Goal: Task Accomplishment & Management: Use online tool/utility

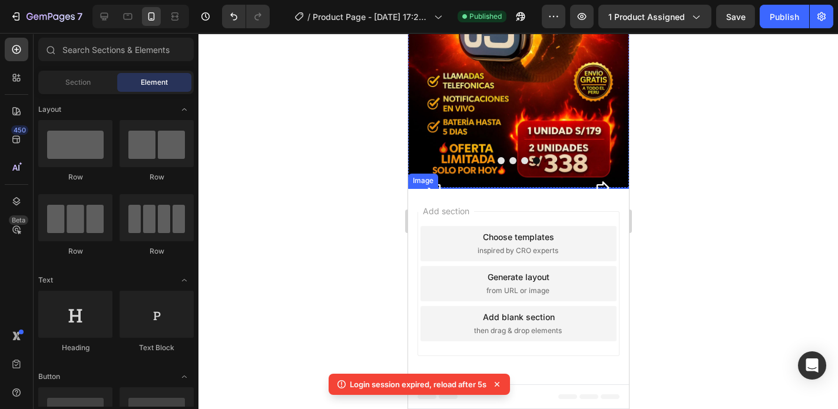
scroll to position [330, 0]
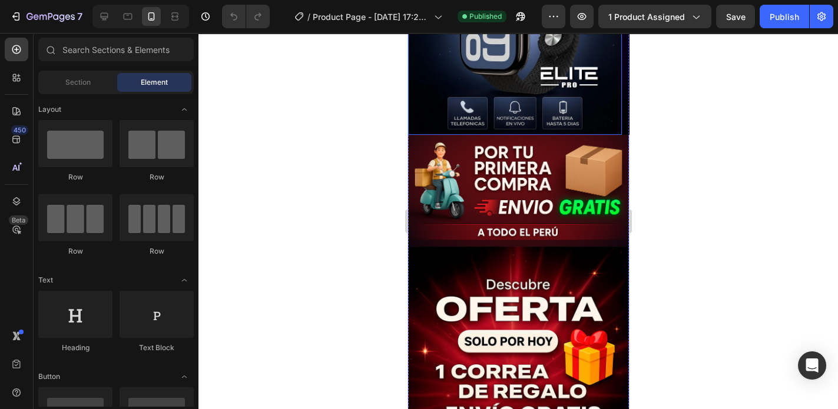
scroll to position [471, 0]
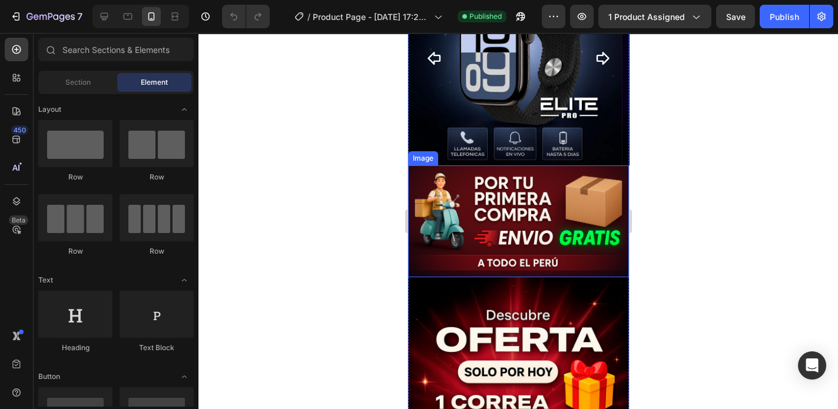
click at [492, 211] on img at bounding box center [517, 221] width 221 height 112
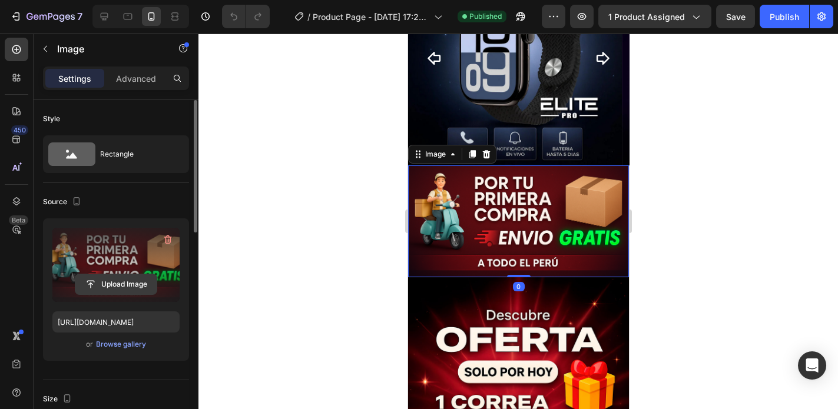
click at [117, 283] on input "file" at bounding box center [115, 284] width 81 height 20
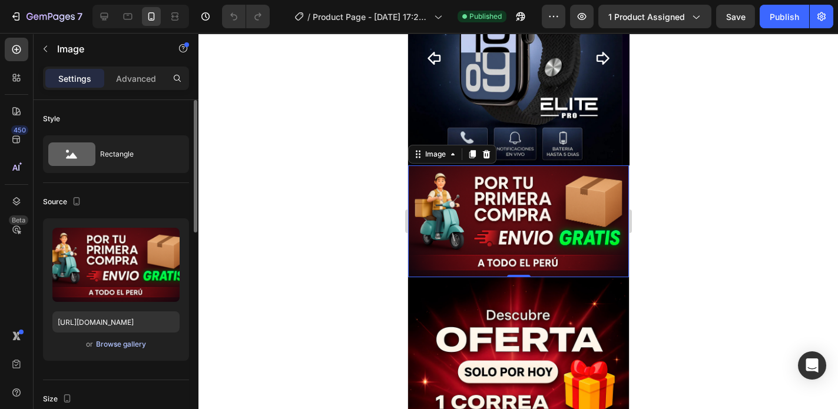
click at [134, 348] on div "Browse gallery" at bounding box center [121, 344] width 50 height 11
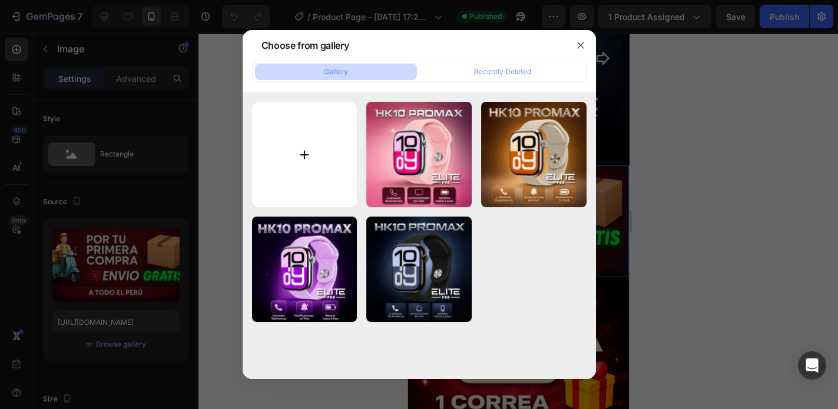
click at [311, 164] on input "file" at bounding box center [304, 154] width 105 height 105
type input "C:\fakepath\ChatGPT Image [DATE], 06_28_18 p.webp"
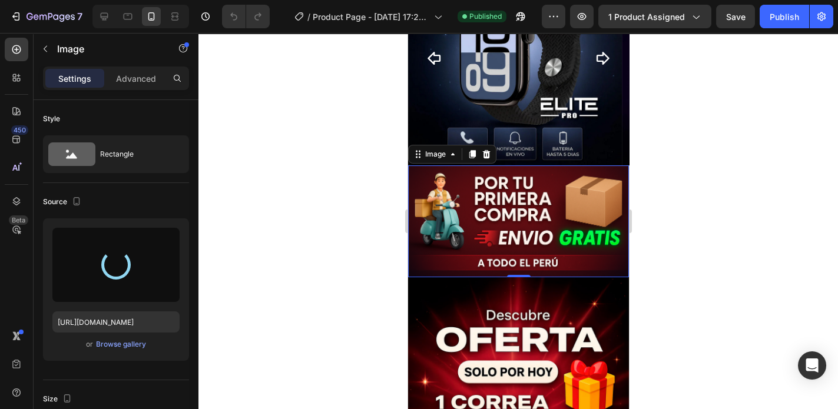
type input "[URL][DOMAIN_NAME]"
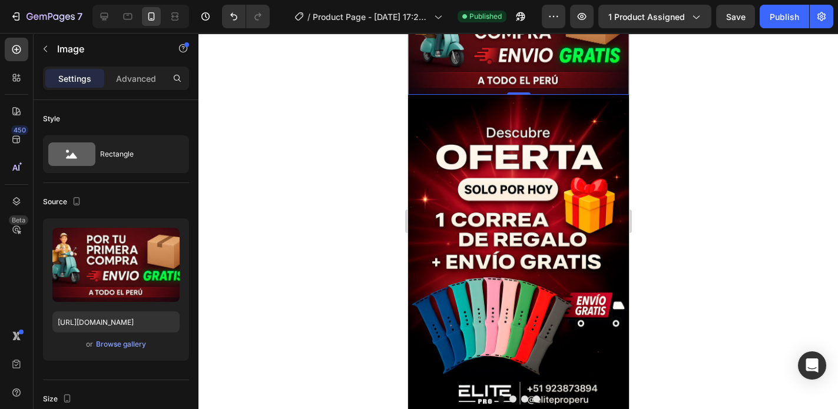
scroll to position [659, 0]
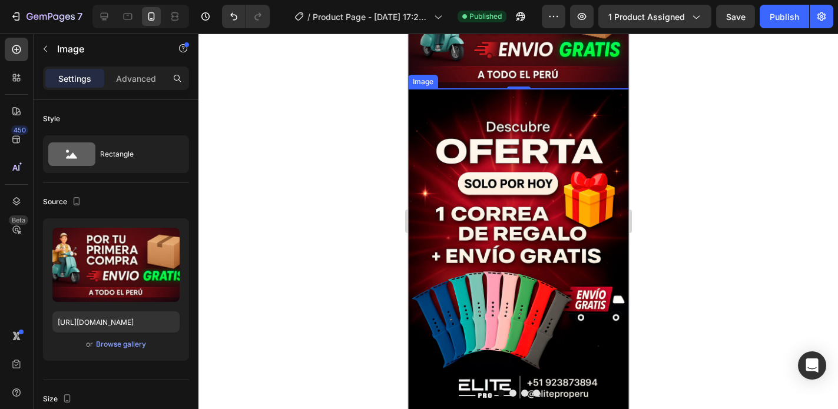
click at [572, 241] on img at bounding box center [517, 254] width 221 height 331
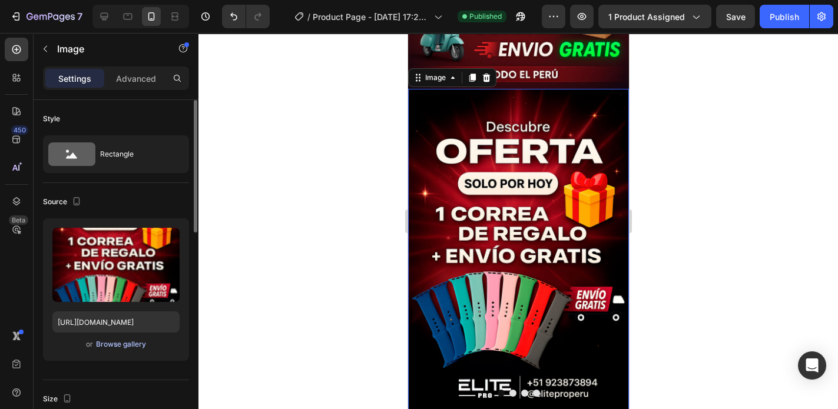
click at [127, 344] on div "Browse gallery" at bounding box center [121, 344] width 50 height 11
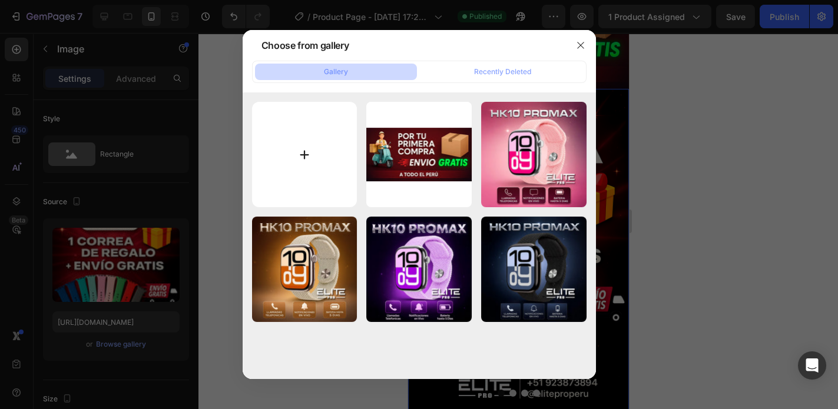
click at [299, 150] on input "file" at bounding box center [304, 154] width 105 height 105
type input "C:\fakepath\OFERTA.webp"
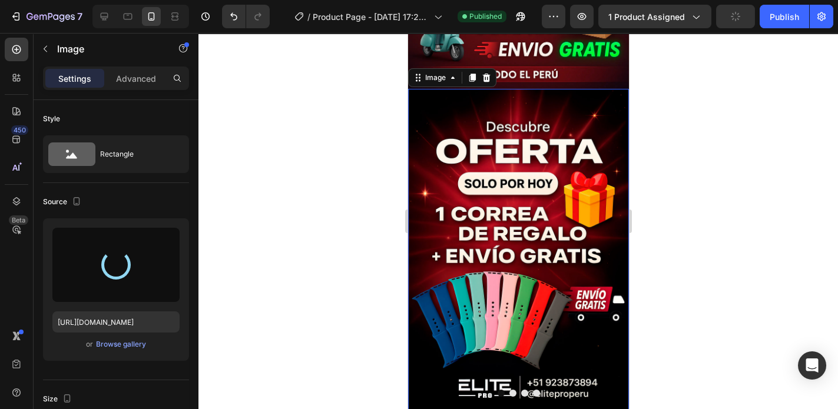
type input "[URL][DOMAIN_NAME]"
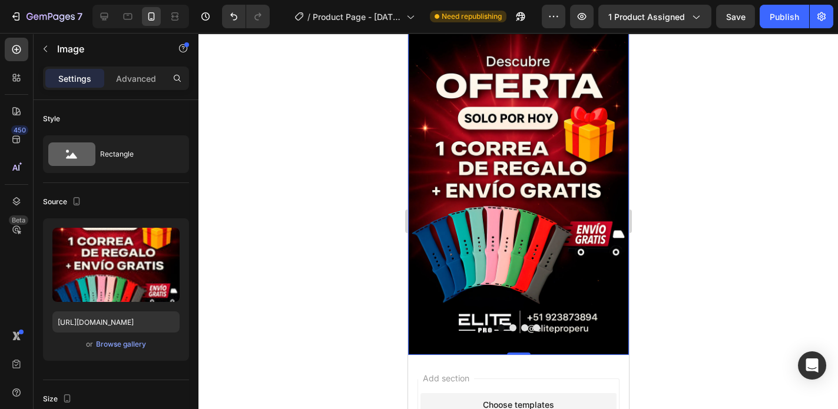
scroll to position [753, 0]
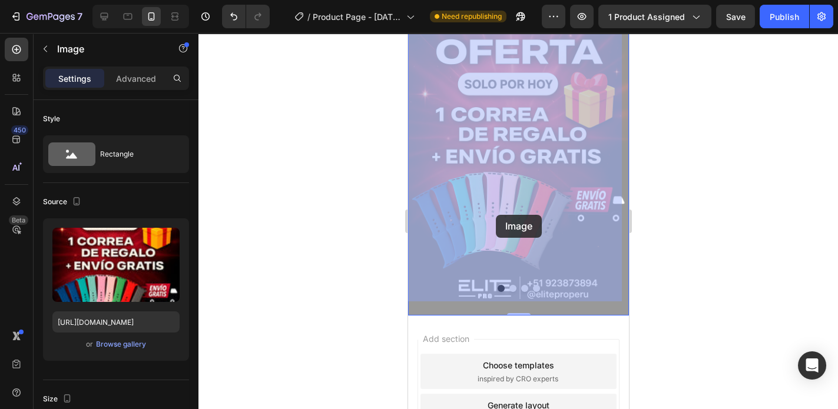
drag, startPoint x: 543, startPoint y: 211, endPoint x: 496, endPoint y: 215, distance: 47.9
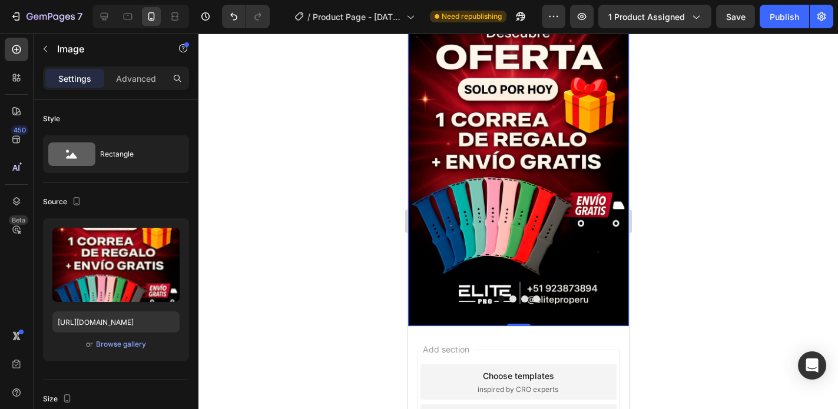
click at [476, 227] on img at bounding box center [517, 160] width 221 height 331
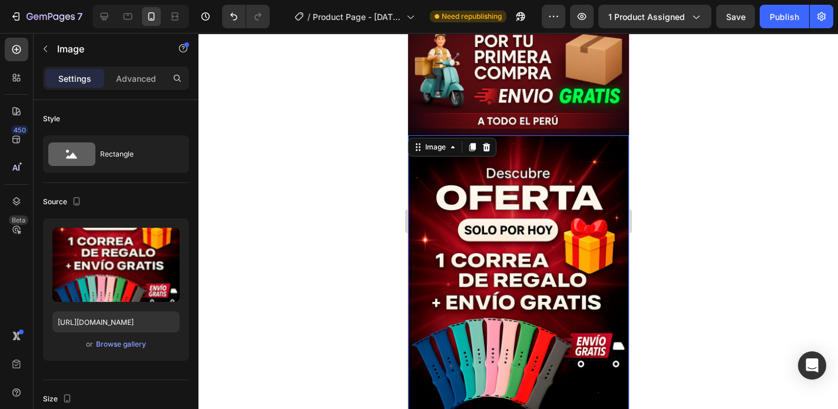
scroll to position [612, 0]
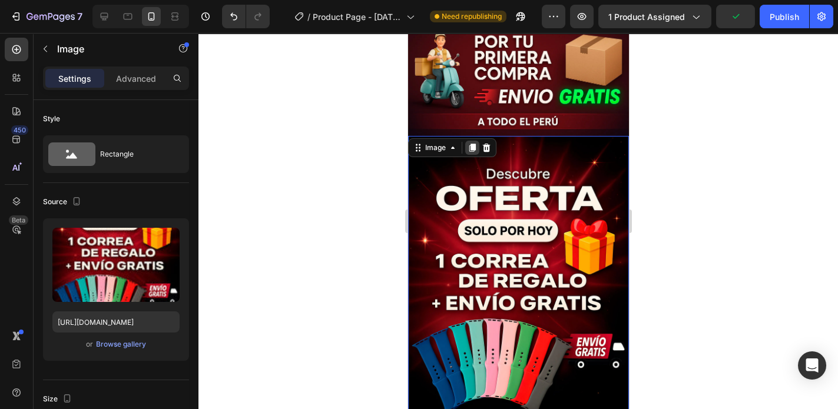
click at [469, 143] on icon at bounding box center [471, 147] width 9 height 9
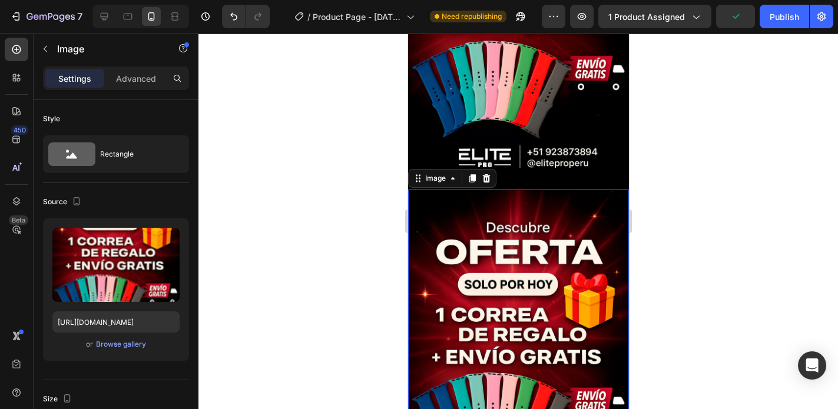
scroll to position [886, 0]
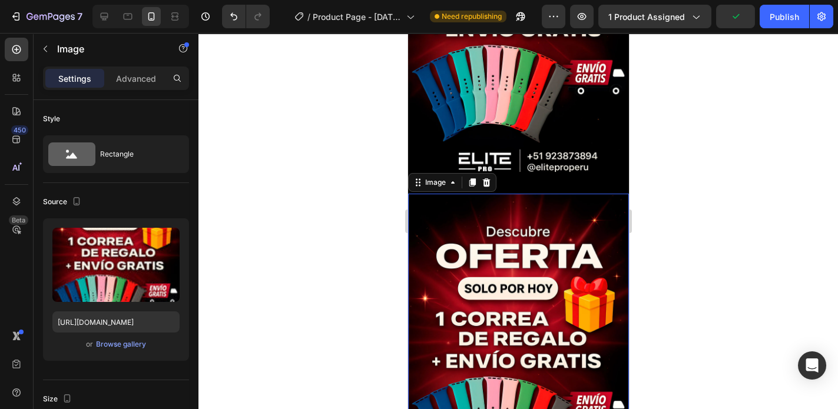
click at [488, 207] on img at bounding box center [517, 359] width 221 height 331
click at [487, 178] on icon at bounding box center [486, 182] width 8 height 8
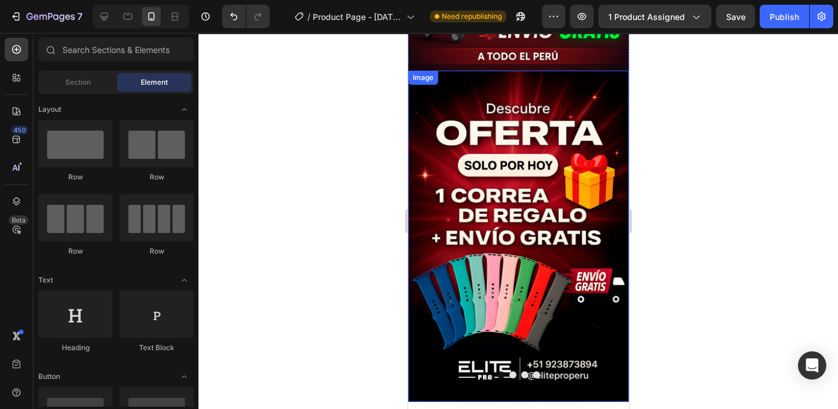
click at [505, 221] on img at bounding box center [517, 236] width 221 height 331
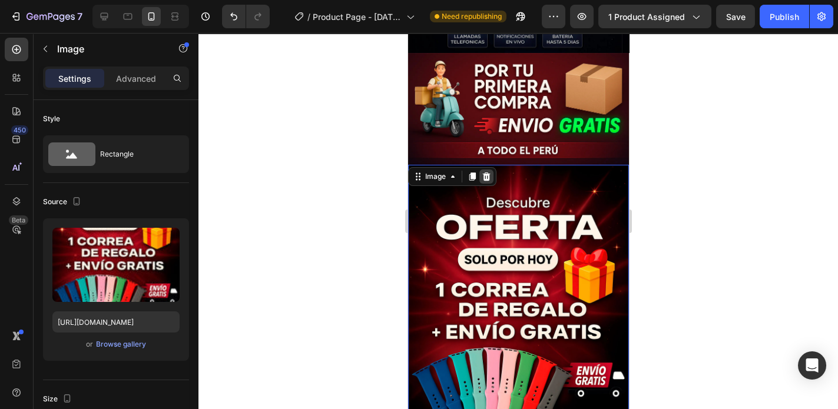
click at [484, 172] on icon at bounding box center [485, 176] width 9 height 9
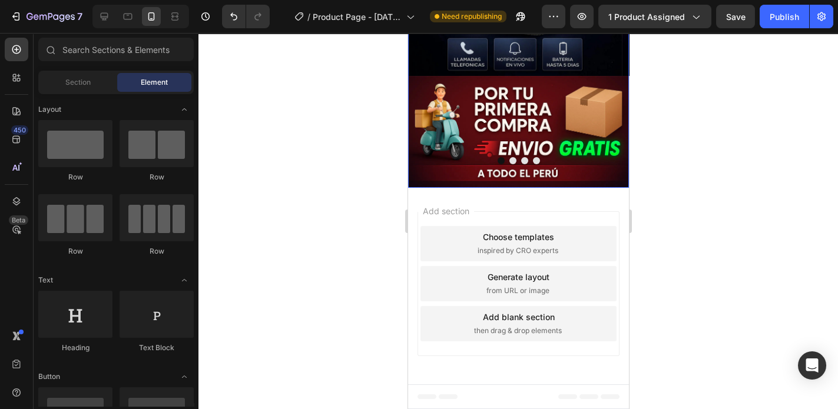
scroll to position [544, 0]
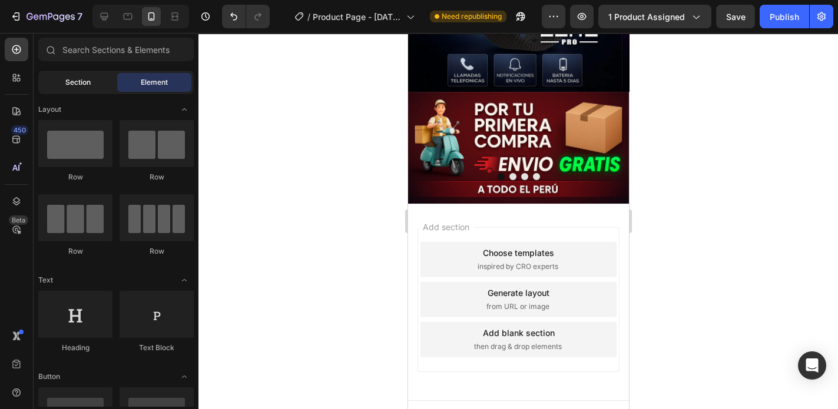
click at [69, 79] on span "Section" at bounding box center [77, 82] width 25 height 11
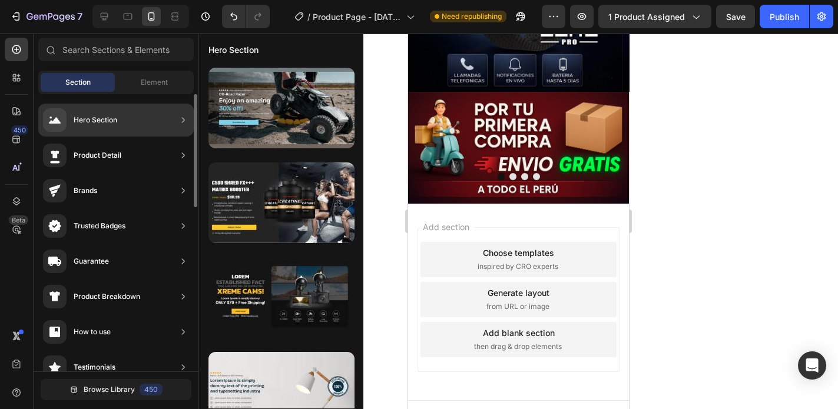
click at [100, 118] on div "Hero Section" at bounding box center [96, 120] width 44 height 12
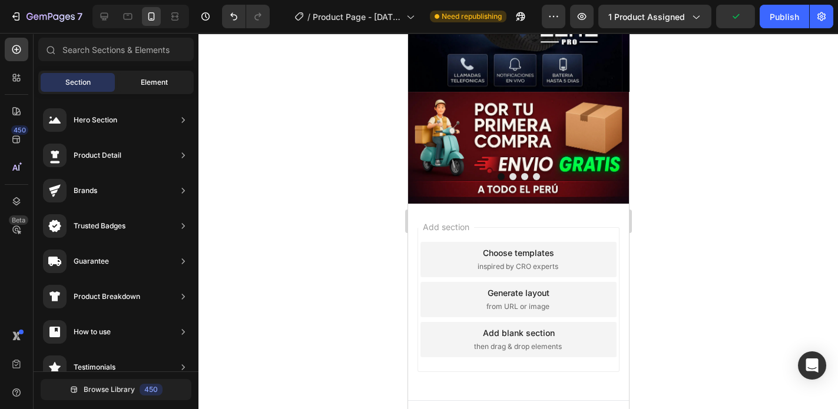
click at [142, 82] on span "Element" at bounding box center [154, 82] width 27 height 11
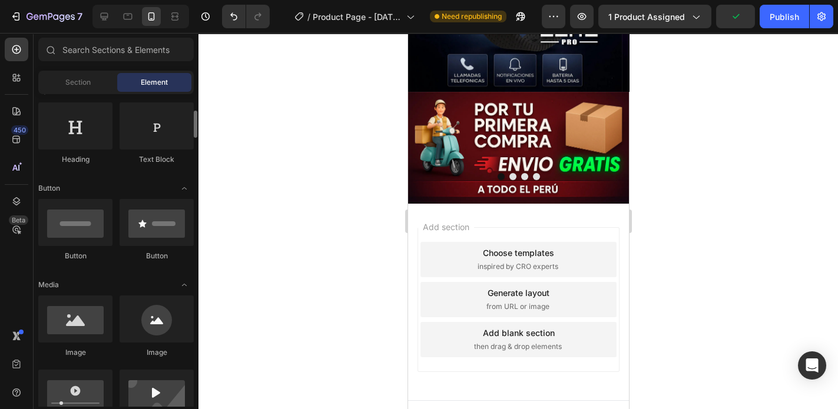
scroll to position [283, 0]
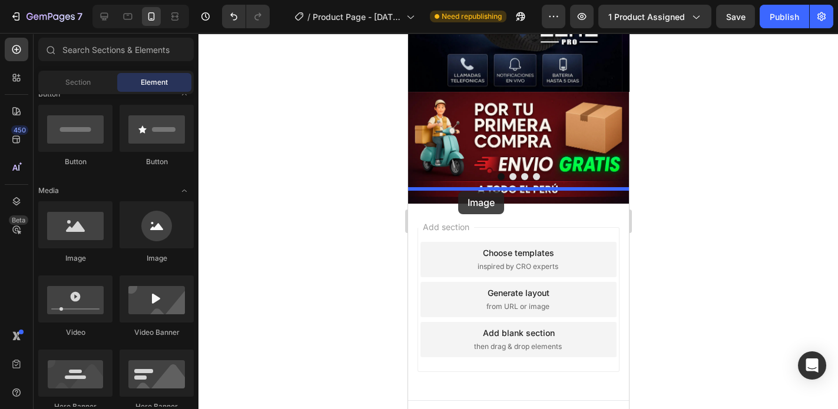
drag, startPoint x: 483, startPoint y: 272, endPoint x: 458, endPoint y: 191, distance: 84.3
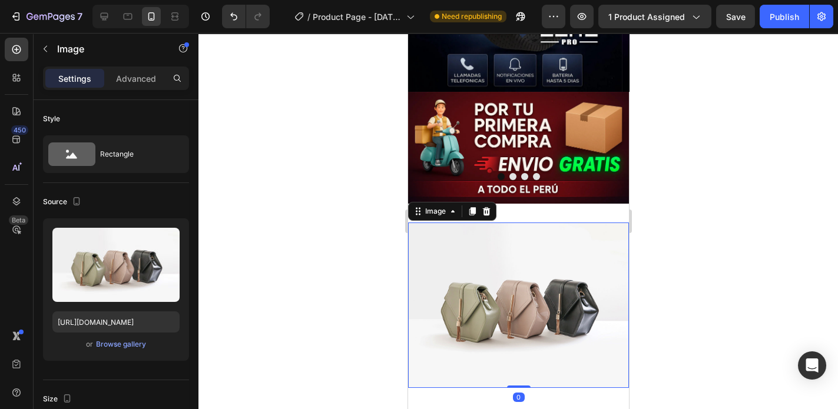
scroll to position [583, 0]
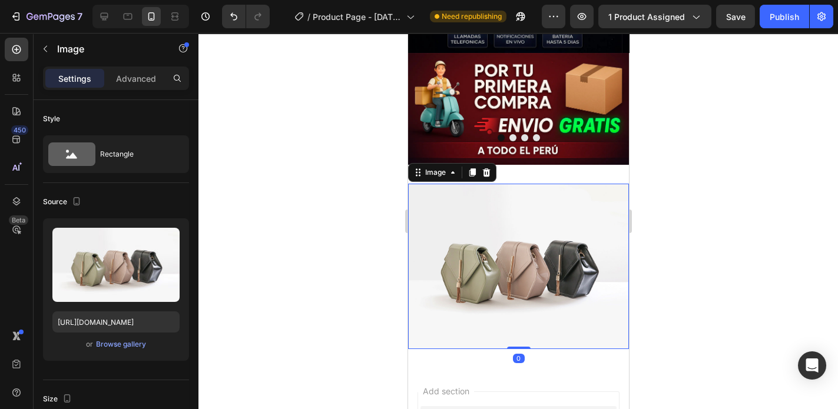
click at [493, 225] on img at bounding box center [517, 266] width 221 height 165
click at [120, 344] on div "Browse gallery" at bounding box center [121, 344] width 50 height 11
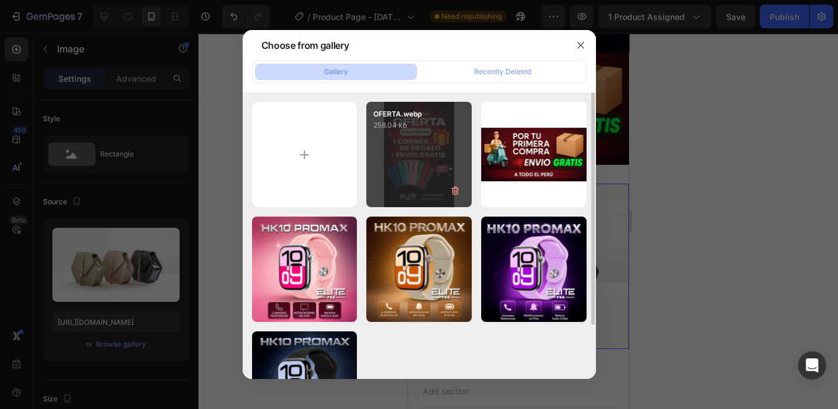
click at [404, 164] on div "OFERTA.webp 258.04 kb" at bounding box center [418, 154] width 105 height 105
type input "[URL][DOMAIN_NAME]"
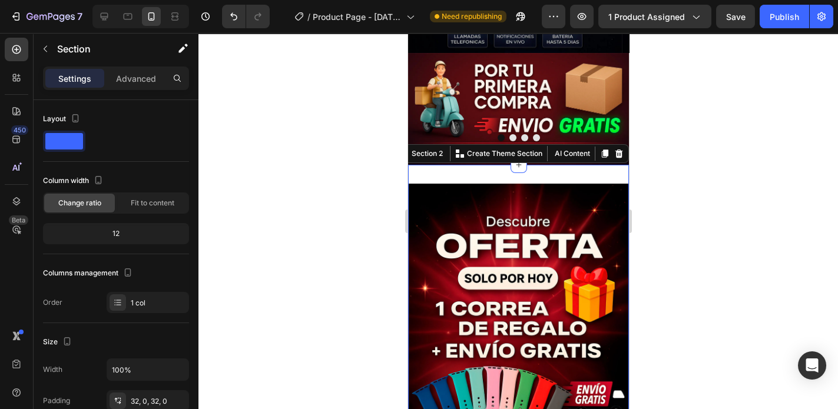
click at [530, 165] on div "Image Section 2 You can create reusable sections Create Theme Section AI Conten…" at bounding box center [517, 349] width 221 height 369
click at [615, 149] on icon at bounding box center [617, 153] width 9 height 9
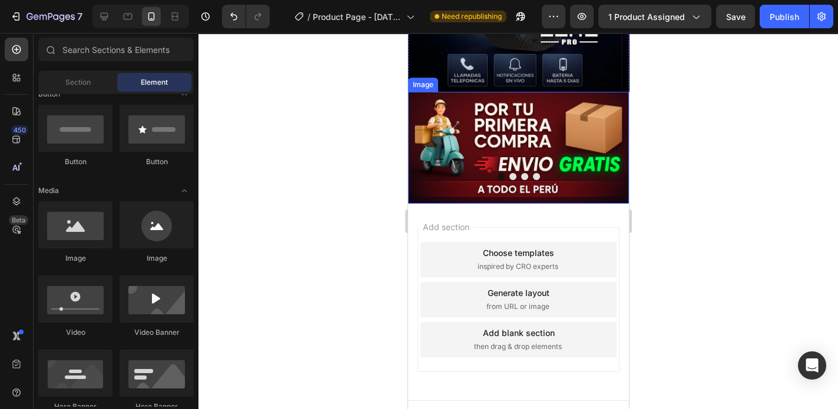
click at [466, 188] on img at bounding box center [517, 148] width 221 height 112
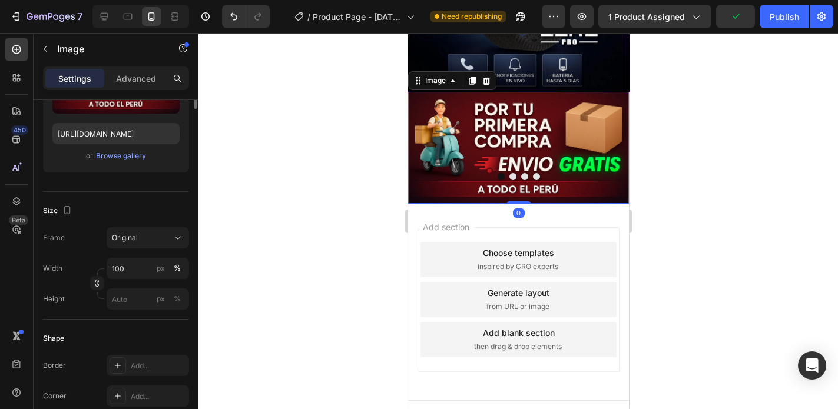
scroll to position [47, 0]
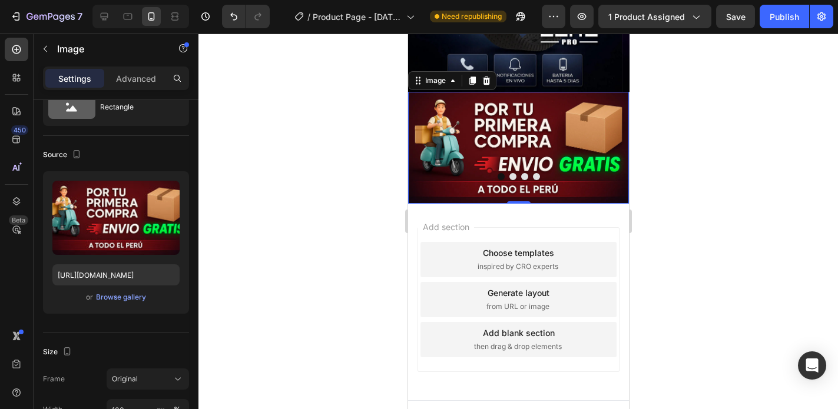
click at [459, 204] on div "Add section Choose templates inspired by CRO experts Generate layout from URL o…" at bounding box center [517, 302] width 221 height 197
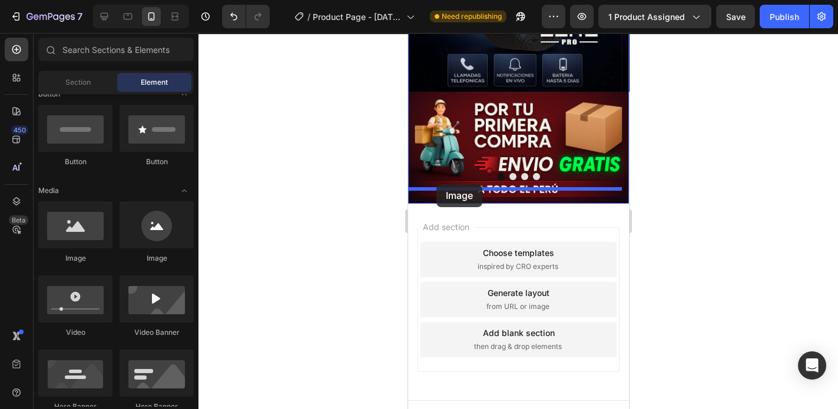
drag, startPoint x: 463, startPoint y: 261, endPoint x: 436, endPoint y: 184, distance: 81.7
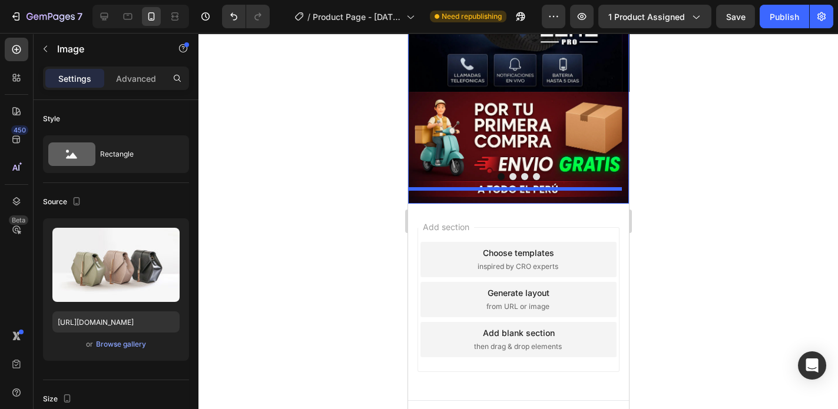
scroll to position [583, 0]
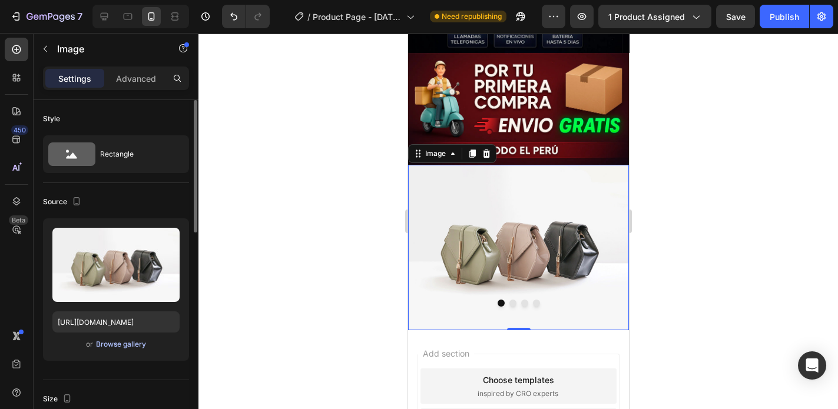
click at [122, 344] on div "Browse gallery" at bounding box center [121, 344] width 50 height 11
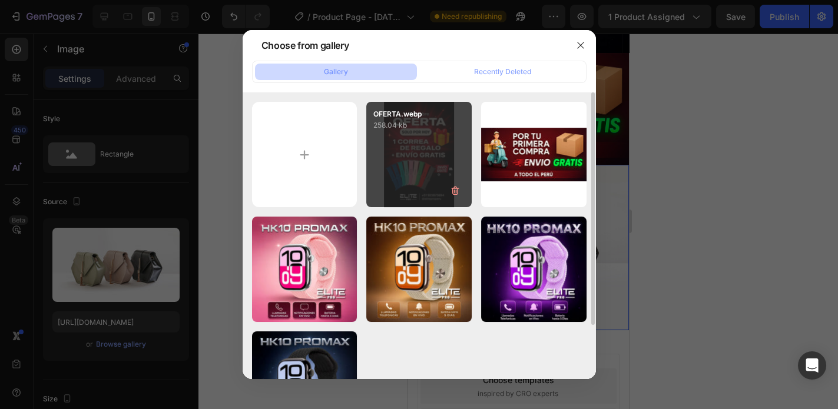
click at [426, 167] on div "OFERTA.webp 258.04 kb" at bounding box center [418, 154] width 105 height 105
type input "[URL][DOMAIN_NAME]"
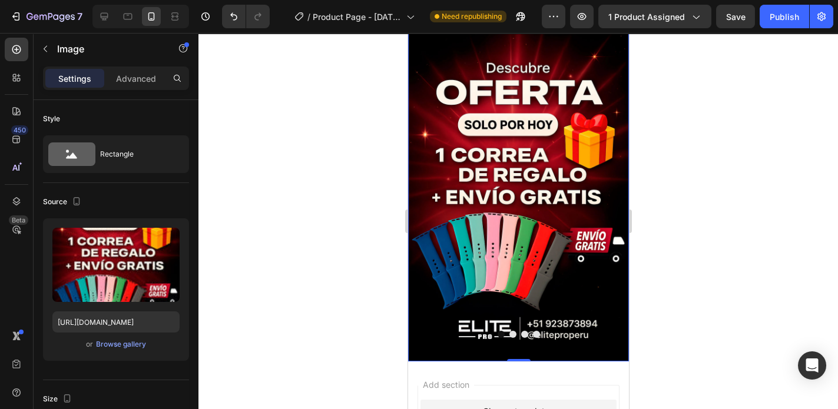
scroll to position [725, 0]
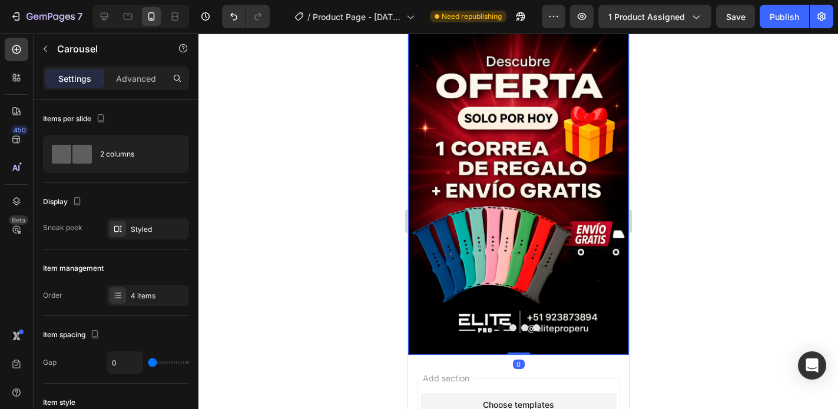
click at [520, 324] on button "Dot" at bounding box center [523, 327] width 7 height 7
click at [499, 324] on button "Dot" at bounding box center [500, 327] width 7 height 7
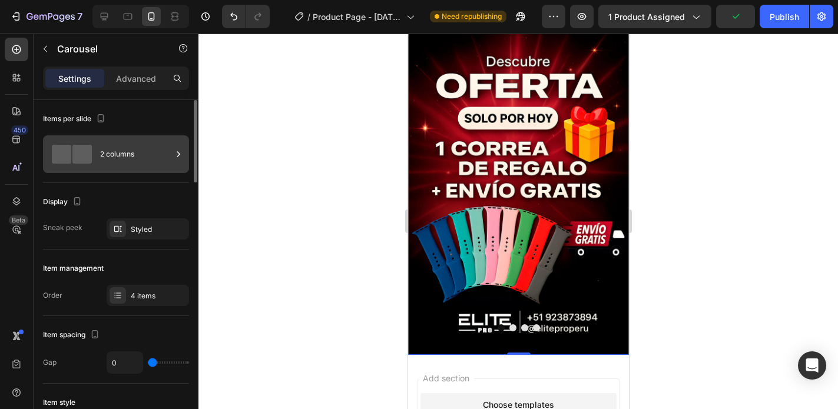
click at [112, 153] on div "2 columns" at bounding box center [136, 154] width 72 height 27
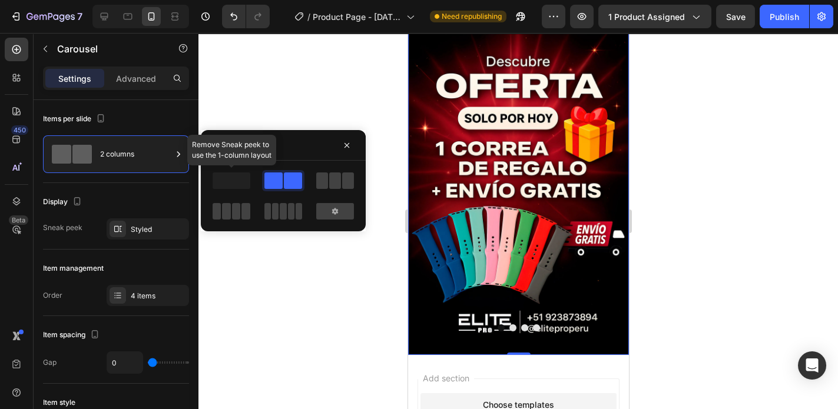
click at [233, 182] on span at bounding box center [231, 180] width 38 height 16
click at [347, 144] on icon "button" at bounding box center [346, 145] width 9 height 9
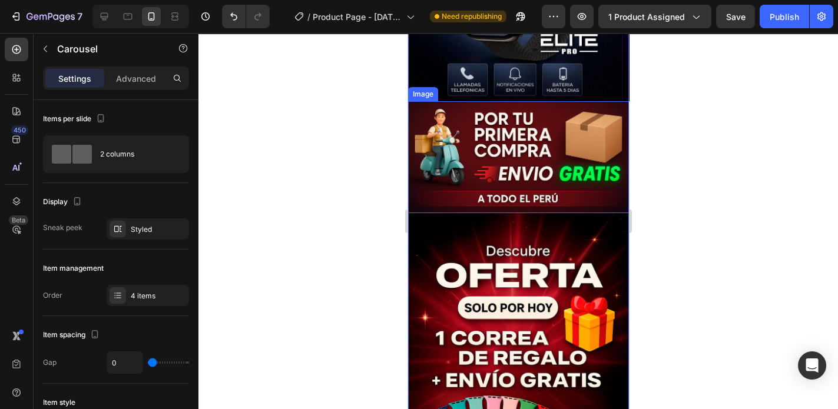
scroll to position [536, 0]
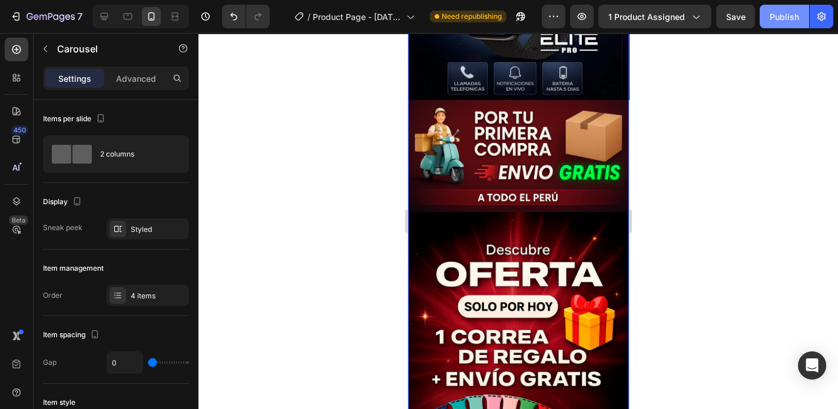
click at [792, 18] on div "Publish" at bounding box center [783, 17] width 29 height 12
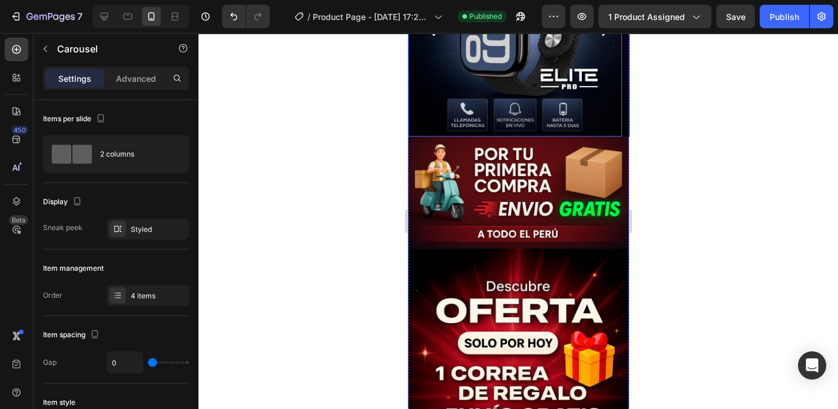
scroll to position [330, 0]
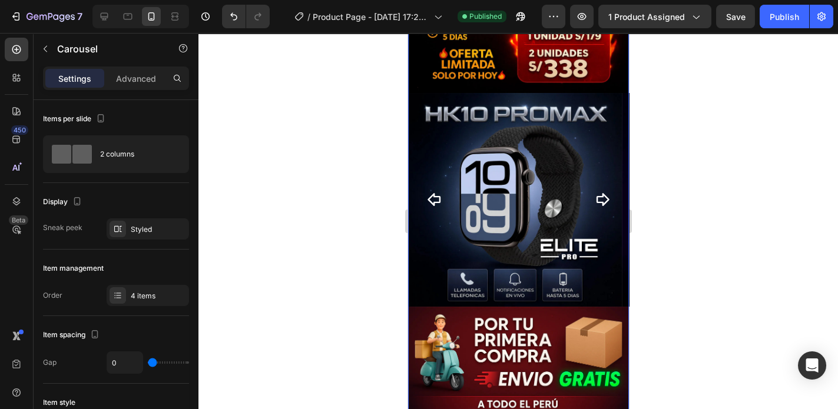
click at [596, 193] on icon "Carousel Next Arrow" at bounding box center [602, 199] width 13 height 13
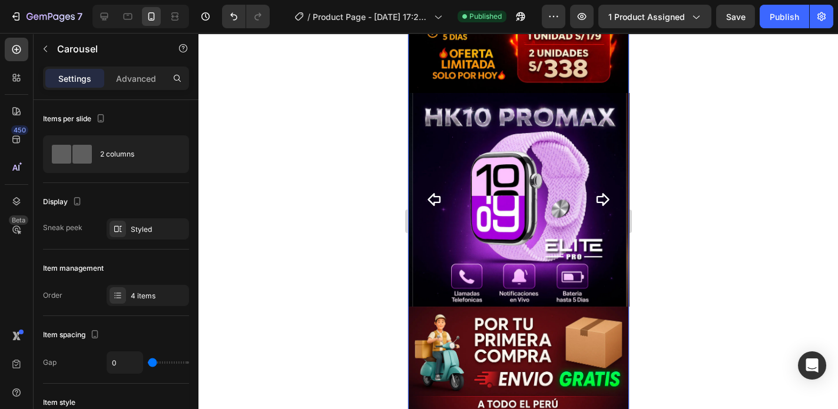
click at [596, 193] on icon "Carousel Next Arrow" at bounding box center [602, 199] width 13 height 13
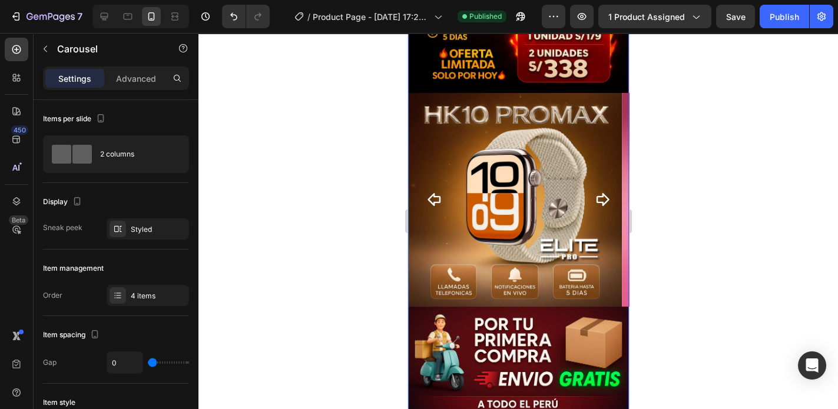
click at [596, 193] on icon "Carousel Next Arrow" at bounding box center [602, 199] width 13 height 13
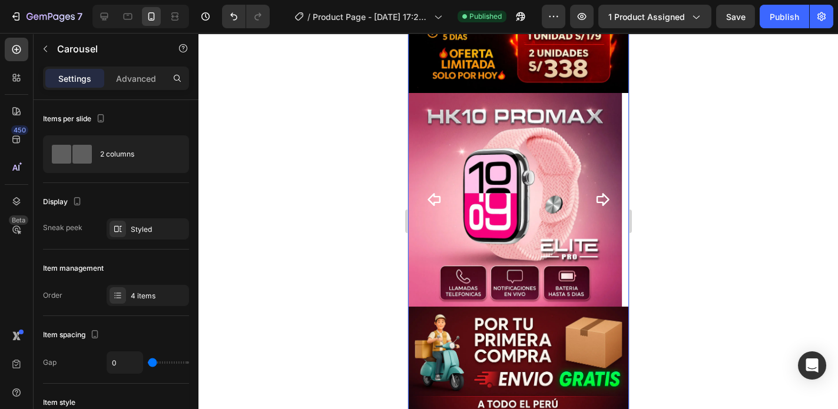
click at [596, 193] on icon "Carousel Next Arrow" at bounding box center [602, 199] width 13 height 13
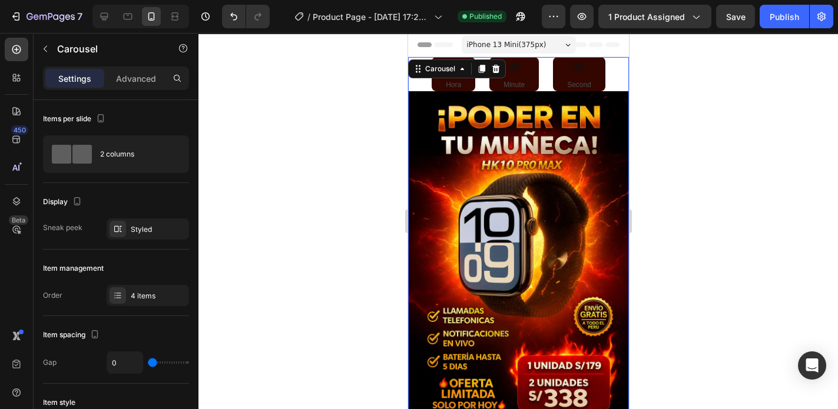
scroll to position [0, 0]
click at [610, 74] on div "07 Hora 49 Minute 30 Second" at bounding box center [517, 74] width 221 height 34
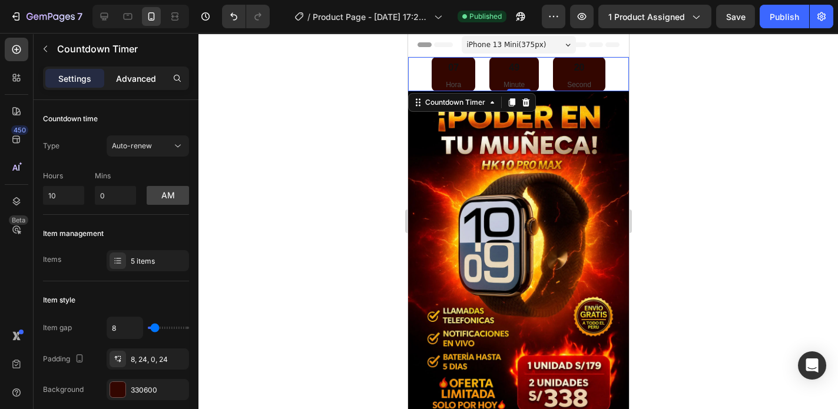
click at [124, 84] on p "Advanced" at bounding box center [136, 78] width 40 height 12
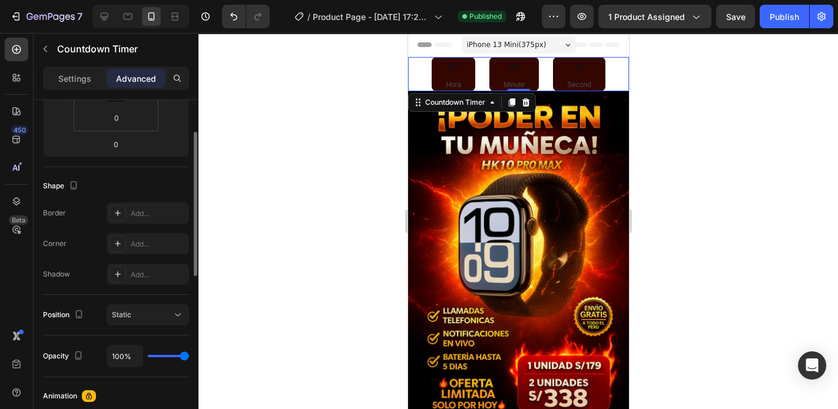
scroll to position [141, 0]
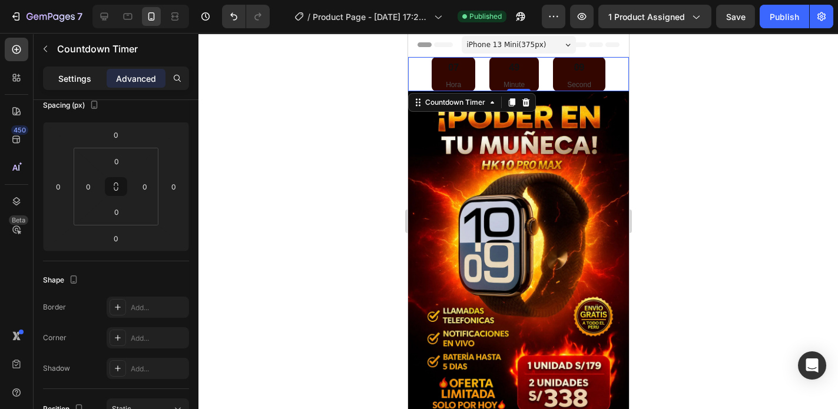
click at [84, 82] on p "Settings" at bounding box center [74, 78] width 33 height 12
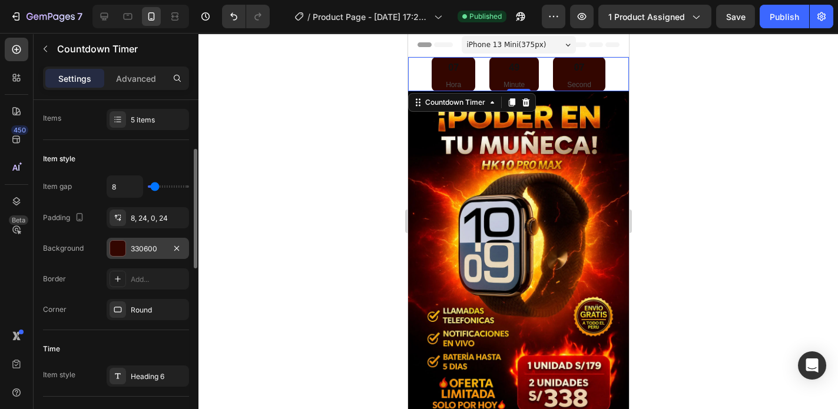
click at [116, 244] on div at bounding box center [117, 248] width 15 height 15
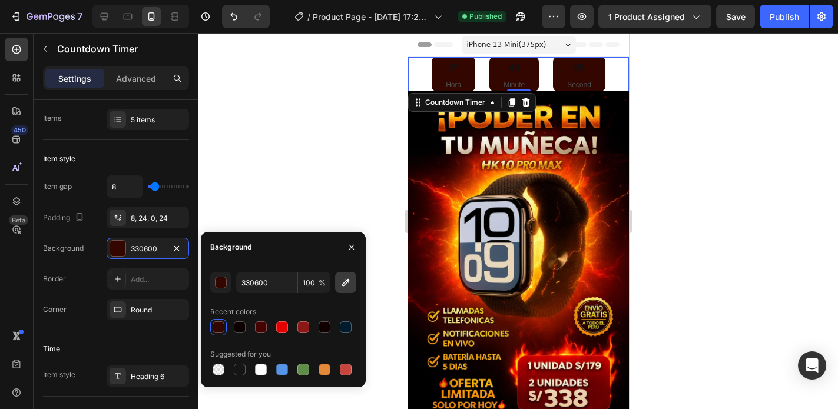
click at [350, 277] on icon "button" at bounding box center [346, 283] width 12 height 12
type input "FA9308"
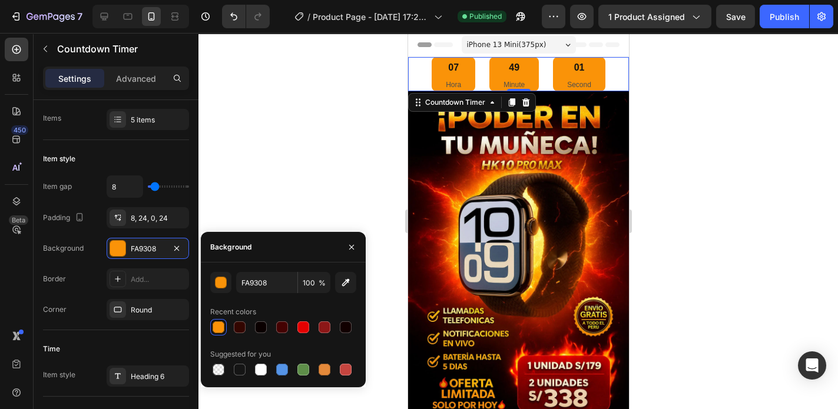
click at [418, 65] on div "07 Hora 49 Minute 01 Second" at bounding box center [517, 74] width 221 height 34
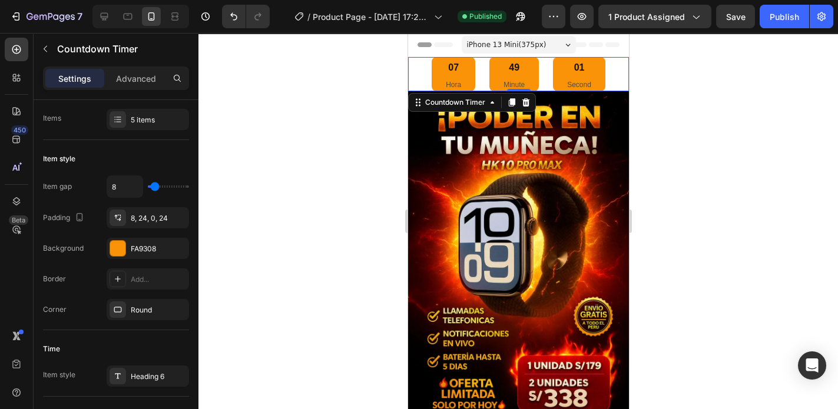
click at [418, 65] on div "07 Hora 49 Minute 01 Second" at bounding box center [517, 74] width 221 height 34
click at [129, 77] on p "Advanced" at bounding box center [136, 78] width 40 height 12
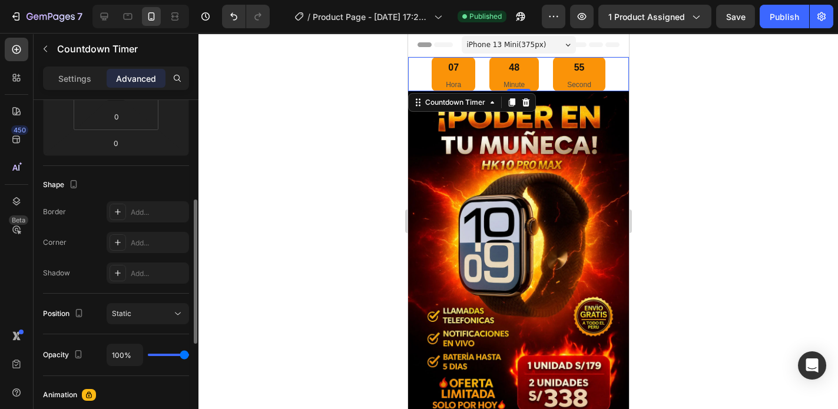
scroll to position [284, 0]
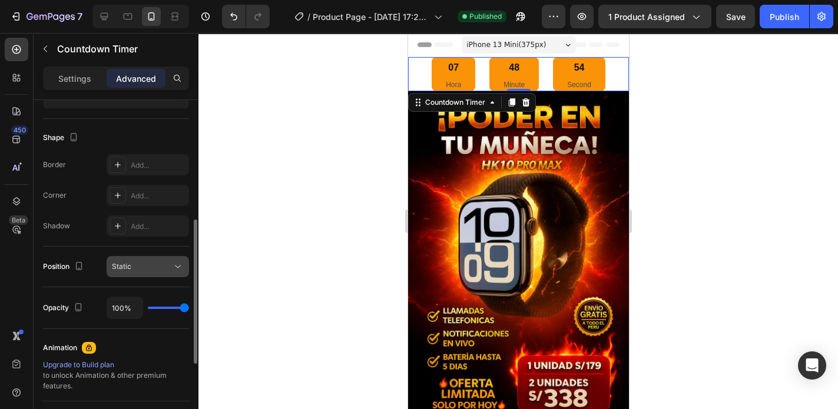
click at [129, 269] on span "Static" at bounding box center [121, 266] width 19 height 9
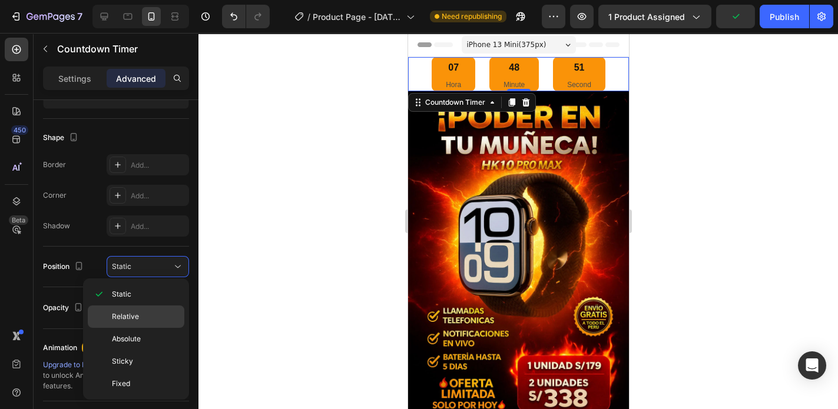
click at [146, 318] on p "Relative" at bounding box center [145, 316] width 67 height 11
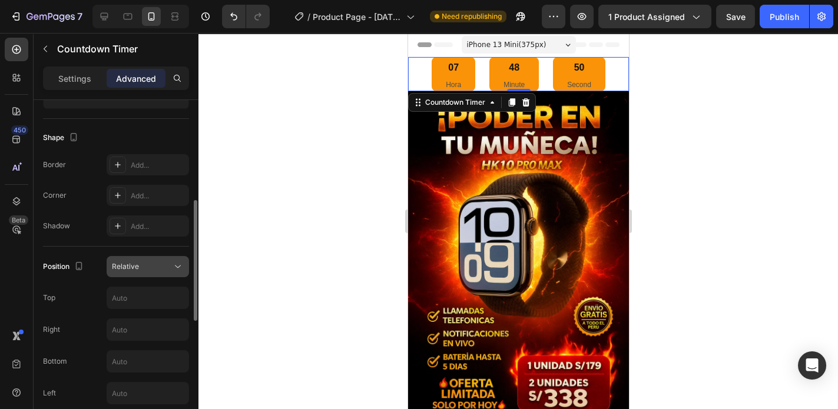
click at [138, 271] on button "Relative" at bounding box center [148, 266] width 82 height 21
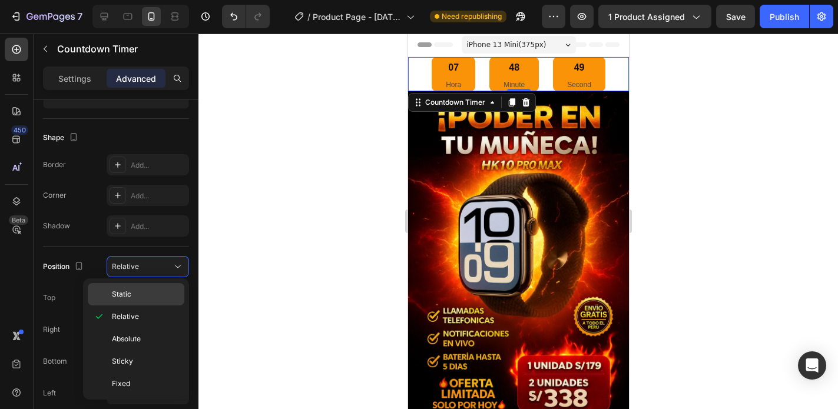
click at [141, 293] on p "Static" at bounding box center [145, 294] width 67 height 11
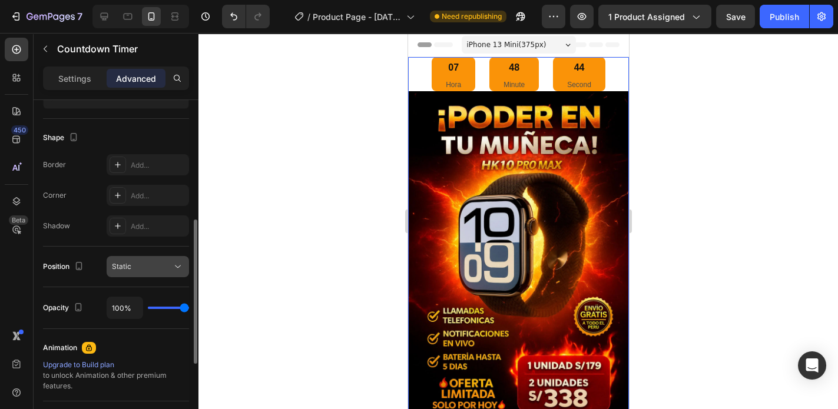
click at [131, 263] on div "Static" at bounding box center [142, 266] width 60 height 11
click at [161, 245] on div "Shape Border Add... Corner Add... Shadow Add..." at bounding box center [116, 183] width 146 height 128
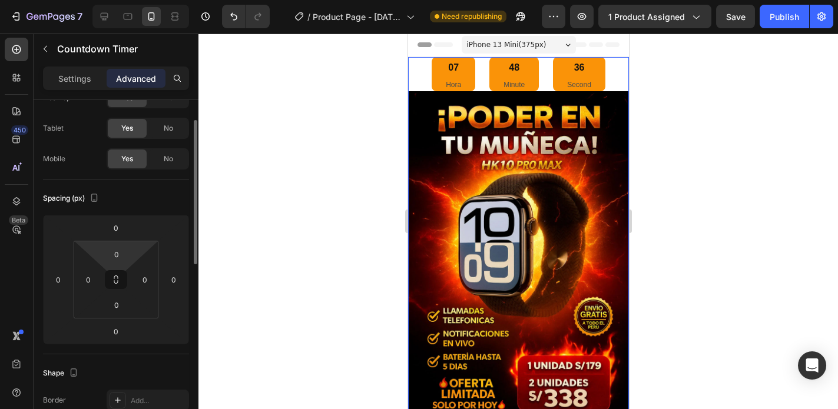
scroll to position [0, 0]
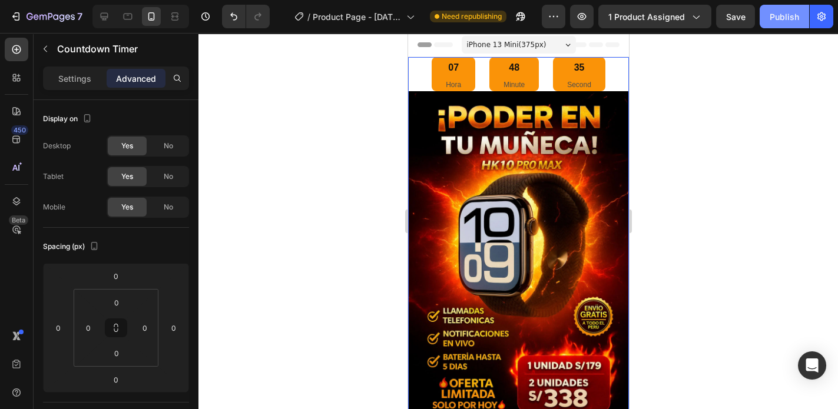
click at [782, 16] on div "Publish" at bounding box center [783, 17] width 29 height 12
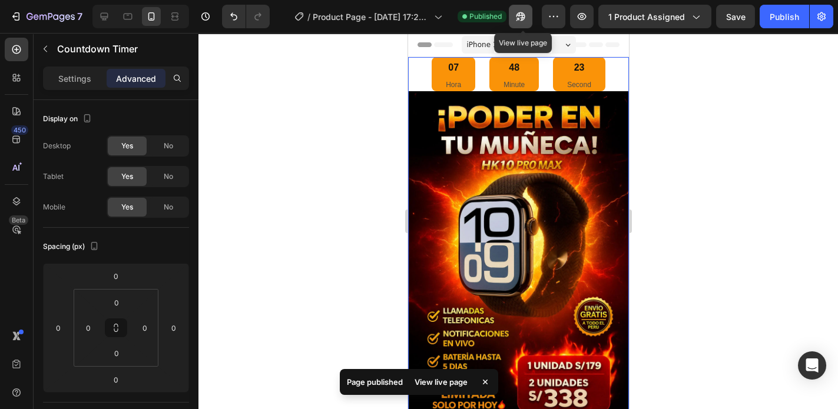
click at [520, 15] on icon "button" at bounding box center [520, 16] width 9 height 9
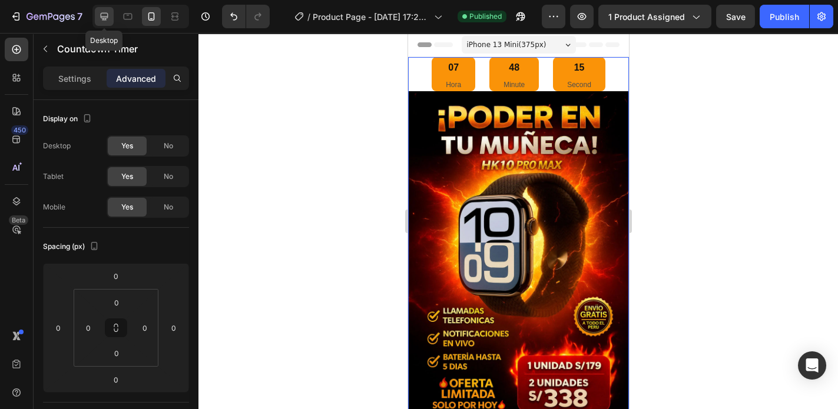
click at [104, 16] on icon at bounding box center [105, 17] width 8 height 8
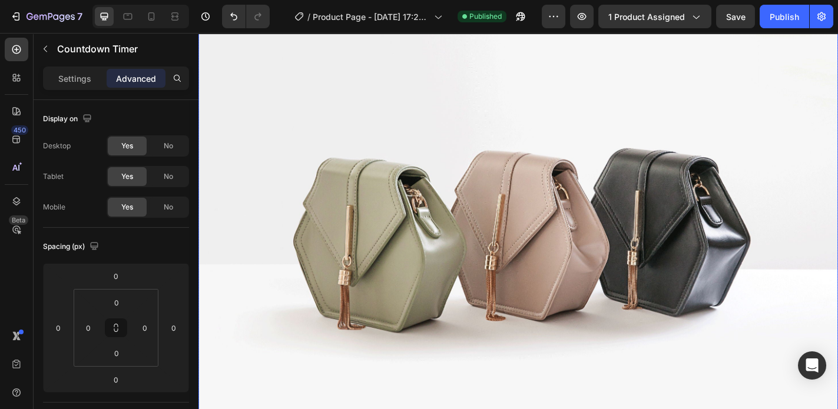
scroll to position [1414, 0]
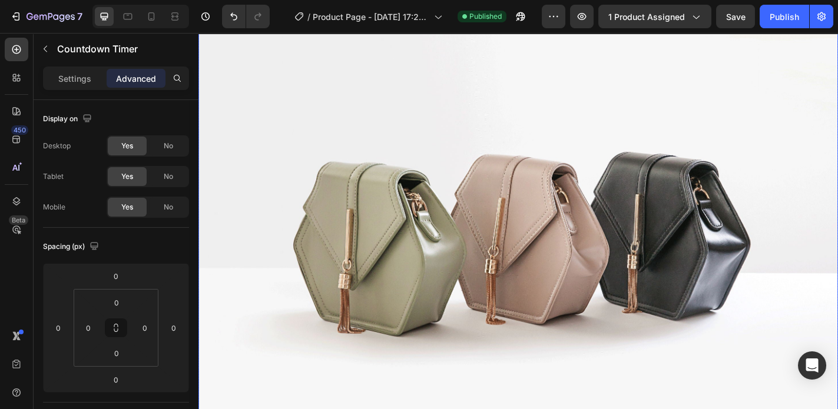
click at [486, 238] on img at bounding box center [551, 249] width 706 height 530
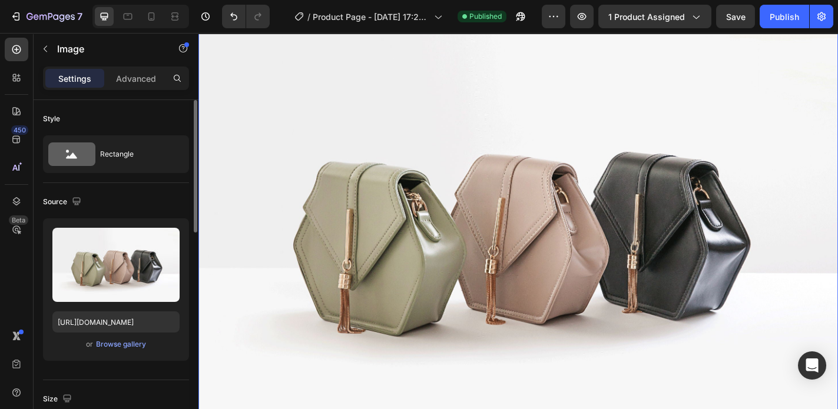
click at [112, 351] on div "Upload Image [URL][DOMAIN_NAME] or Browse gallery" at bounding box center [116, 289] width 146 height 142
click at [112, 344] on div "Browse gallery" at bounding box center [121, 344] width 50 height 11
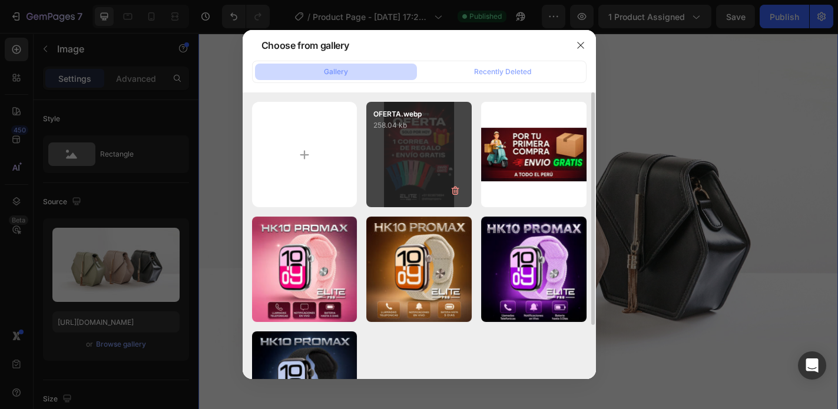
click at [400, 160] on div "OFERTA.webp 258.04 kb" at bounding box center [418, 154] width 105 height 105
type input "[URL][DOMAIN_NAME]"
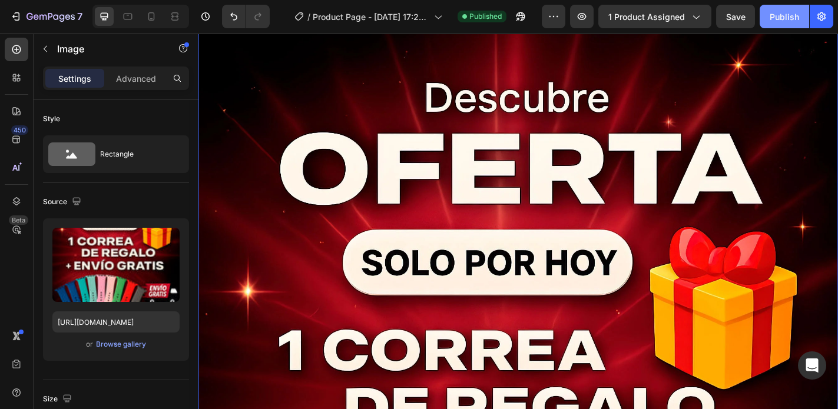
click at [782, 23] on button "Publish" at bounding box center [783, 17] width 49 height 24
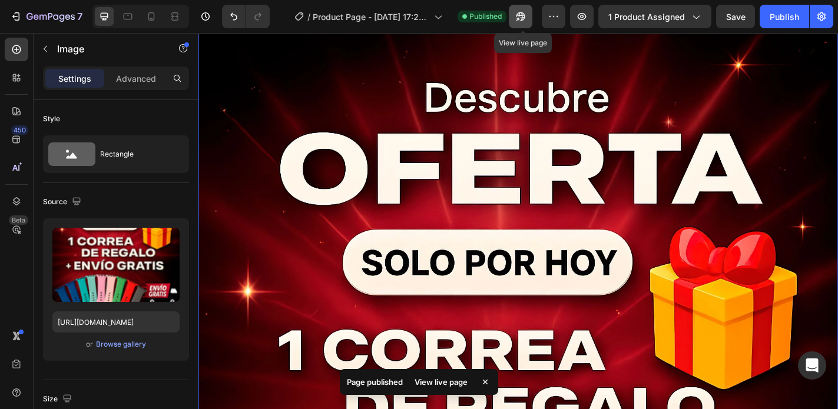
click at [523, 18] on icon "button" at bounding box center [520, 16] width 9 height 9
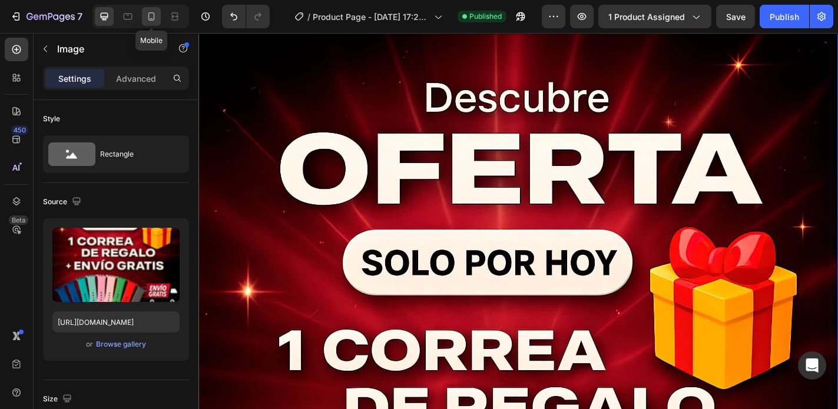
drag, startPoint x: 148, startPoint y: 14, endPoint x: 147, endPoint y: 22, distance: 7.9
click at [149, 14] on icon at bounding box center [151, 17] width 12 height 12
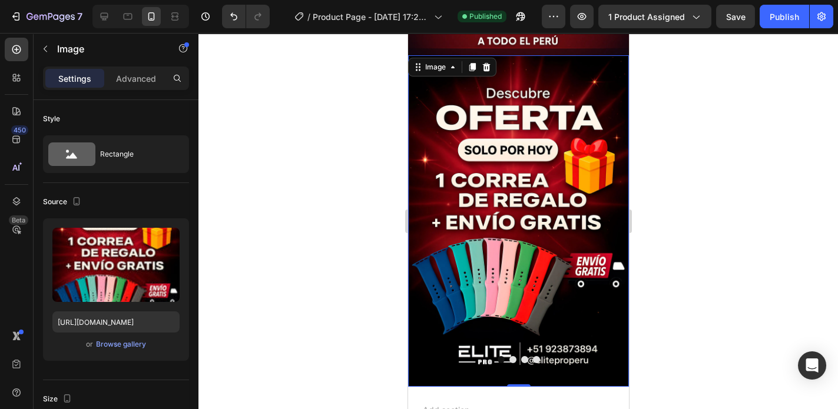
scroll to position [866, 0]
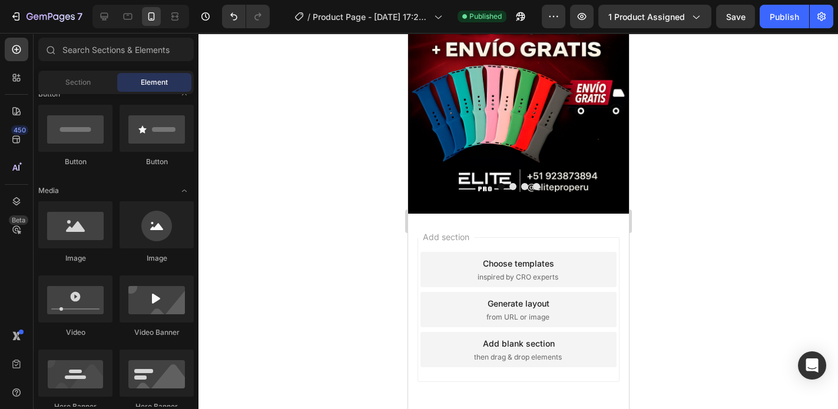
click at [411, 251] on div "Add section Choose templates inspired by CRO experts Generate layout from URL o…" at bounding box center [517, 312] width 221 height 197
click at [426, 231] on span "Add section" at bounding box center [445, 237] width 56 height 12
click at [434, 231] on span "Add section" at bounding box center [445, 237] width 56 height 12
click at [439, 231] on span "Add section" at bounding box center [445, 237] width 56 height 12
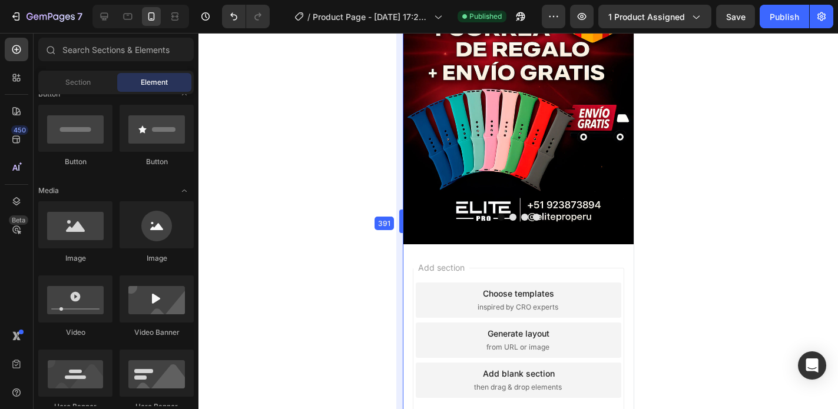
scroll to position [895, 0]
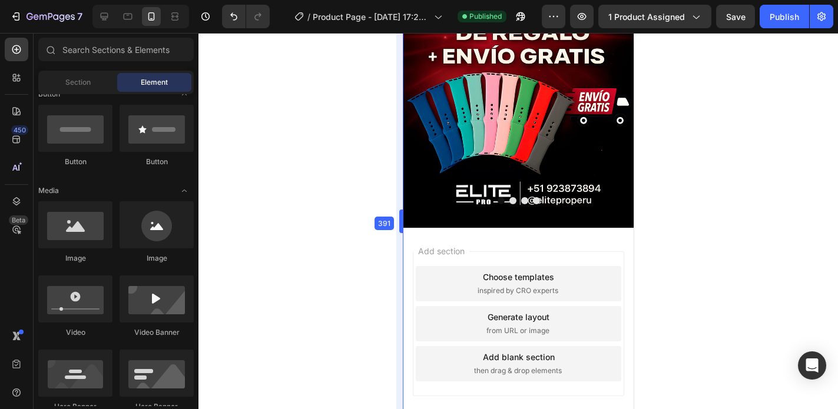
drag, startPoint x: 407, startPoint y: 211, endPoint x: 397, endPoint y: 215, distance: 10.3
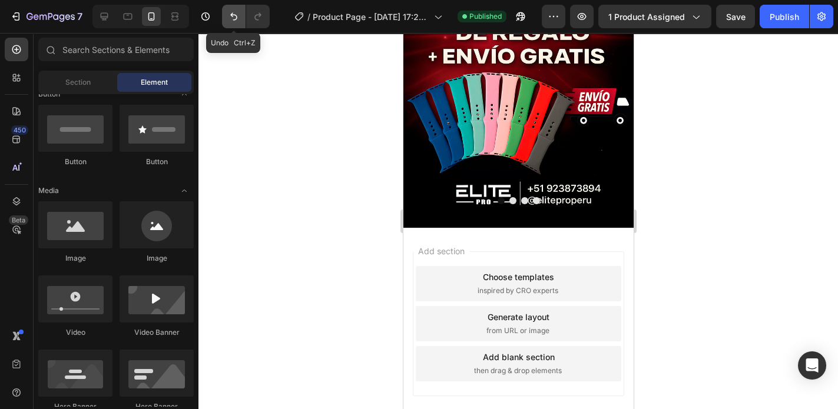
click at [228, 14] on icon "Undo/Redo" at bounding box center [234, 17] width 12 height 12
click at [231, 18] on icon "Undo/Redo" at bounding box center [234, 17] width 12 height 12
click at [233, 18] on icon "Undo/Redo" at bounding box center [234, 17] width 12 height 12
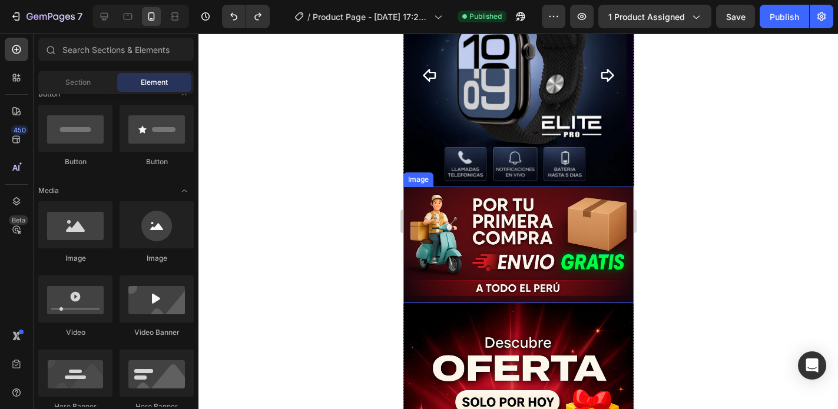
scroll to position [471, 0]
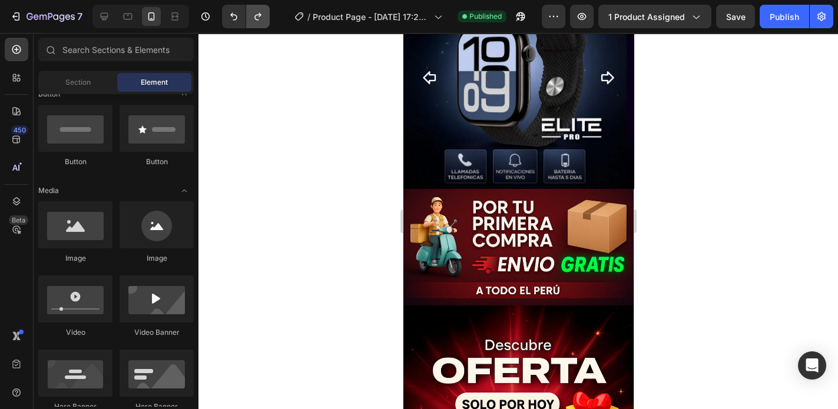
click at [253, 13] on icon "Undo/Redo" at bounding box center [258, 17] width 12 height 12
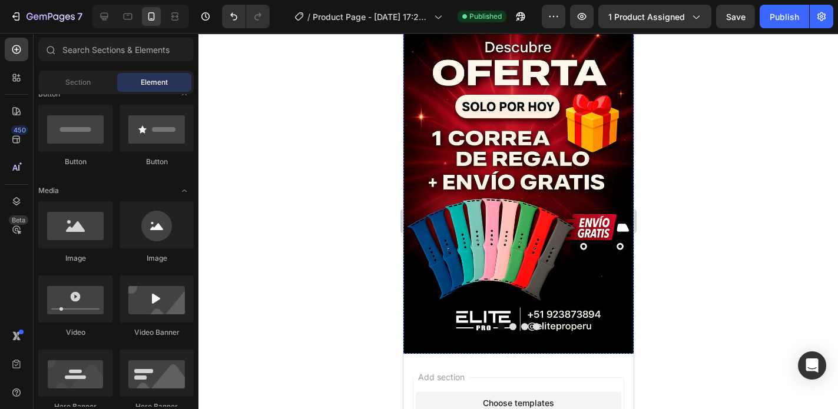
scroll to position [909, 0]
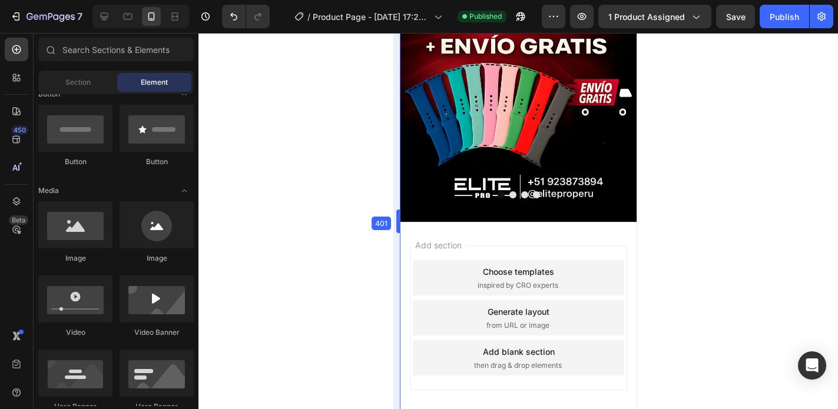
drag, startPoint x: 399, startPoint y: 222, endPoint x: 393, endPoint y: 224, distance: 6.1
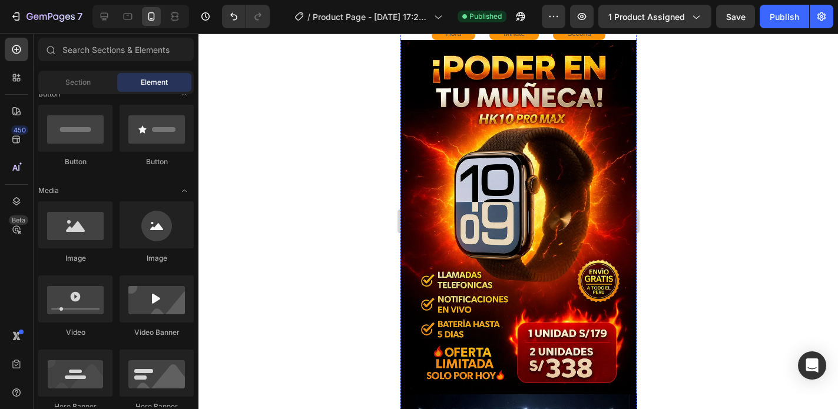
scroll to position [0, 0]
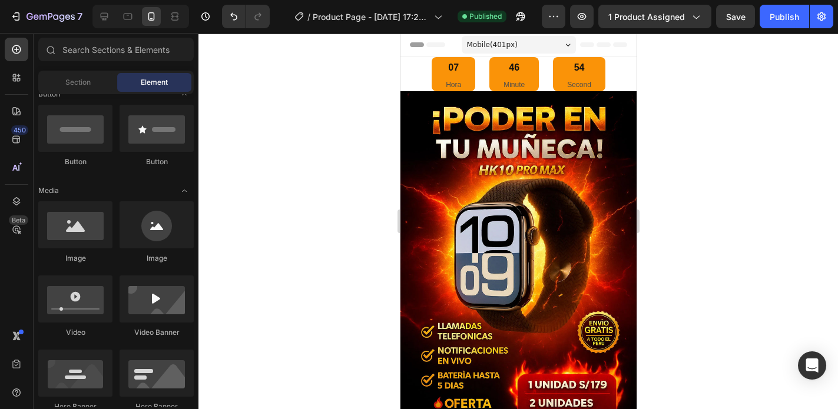
click at [490, 44] on span "Mobile ( 401 px)" at bounding box center [491, 45] width 51 height 12
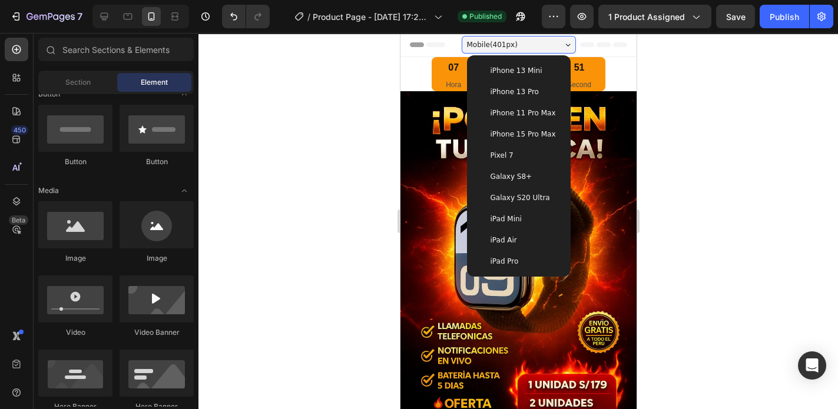
click at [535, 118] on span "iPhone 11 Pro Max" at bounding box center [522, 113] width 65 height 12
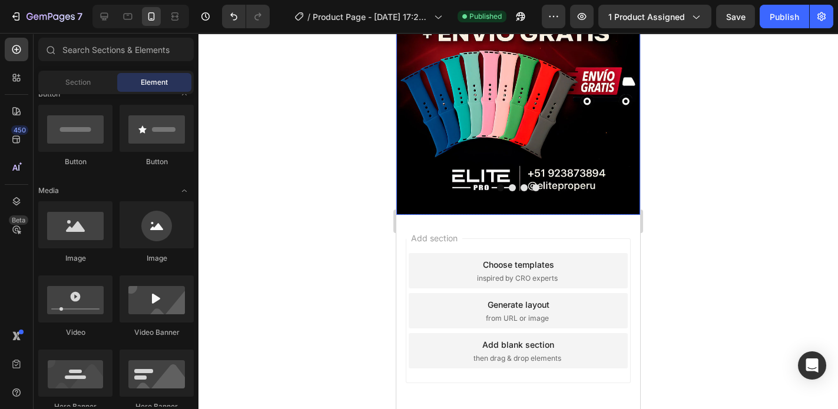
scroll to position [970, 0]
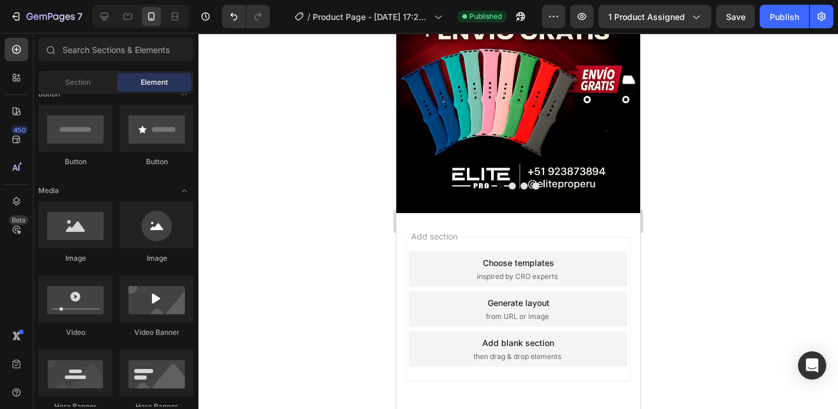
click at [555, 271] on div "inspired by CRO experts" at bounding box center [518, 276] width 82 height 11
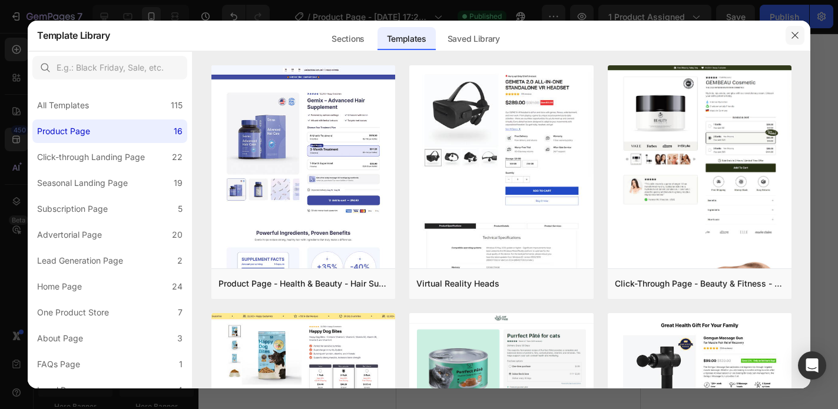
click at [791, 38] on icon "button" at bounding box center [794, 35] width 9 height 9
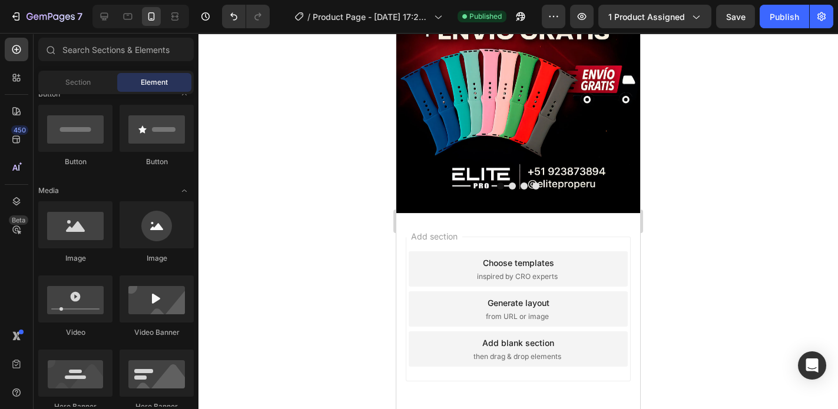
click at [536, 377] on div "Add section Choose templates inspired by CRO experts Generate layout from URL o…" at bounding box center [518, 311] width 244 height 197
click at [95, 82] on div "Section" at bounding box center [78, 82] width 74 height 19
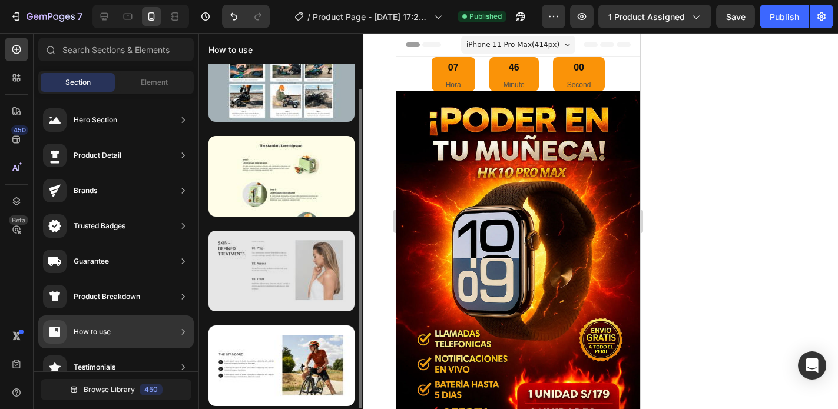
scroll to position [0, 0]
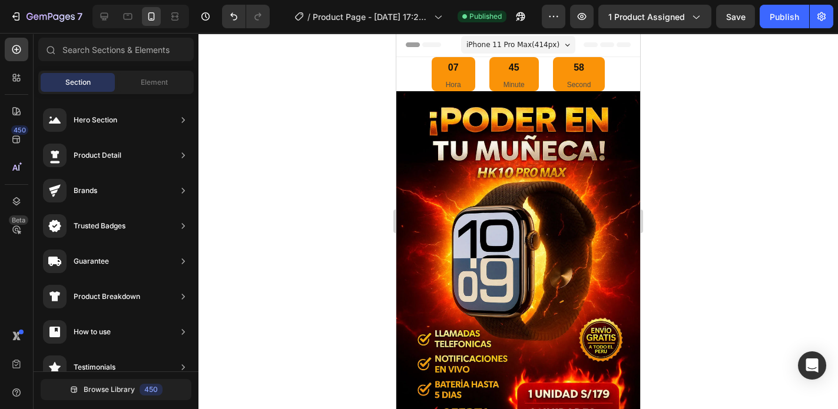
click at [155, 71] on div "Section Element" at bounding box center [115, 83] width 155 height 24
click at [154, 79] on span "Element" at bounding box center [154, 82] width 27 height 11
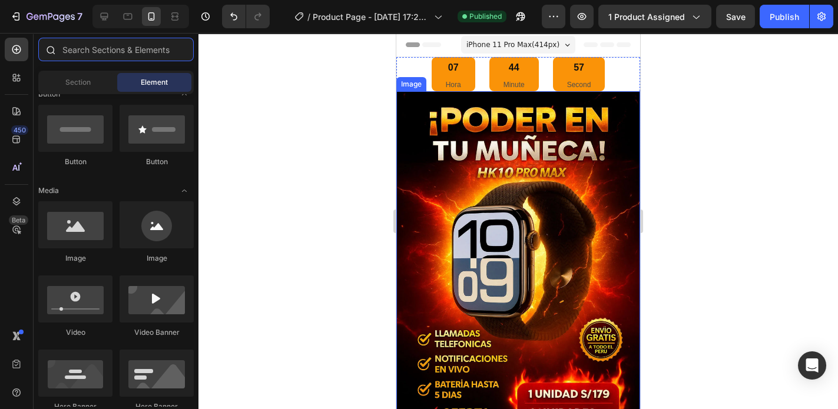
click at [69, 45] on input "text" at bounding box center [115, 50] width 155 height 24
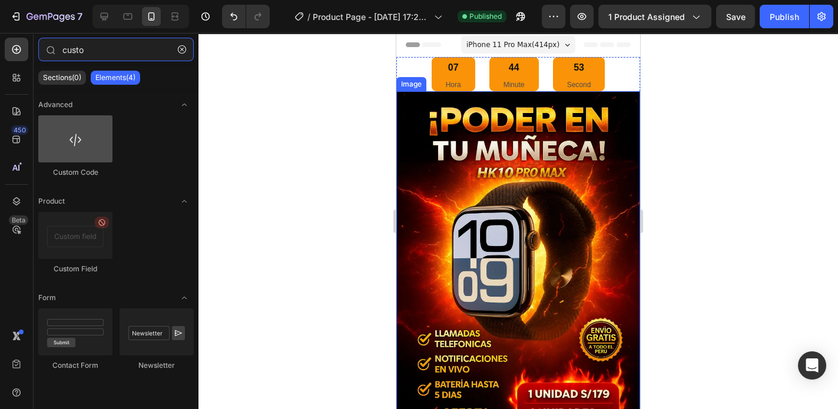
type input "custo"
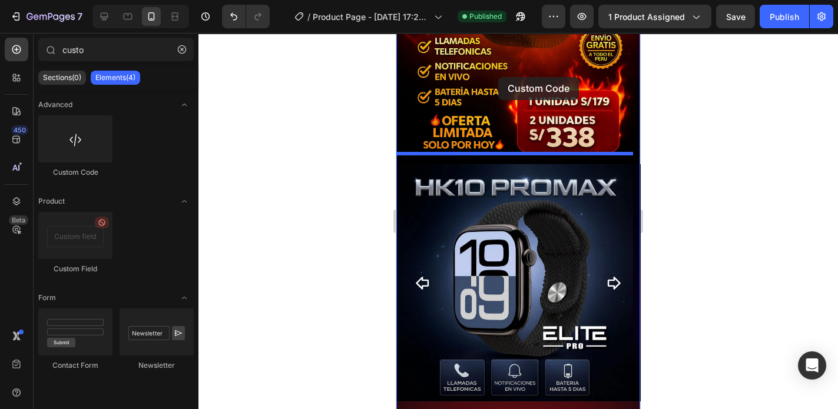
scroll to position [264, 0]
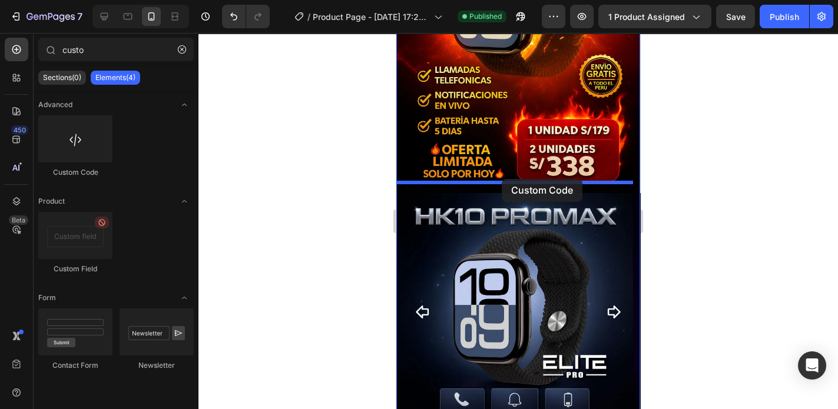
drag, startPoint x: 487, startPoint y: 175, endPoint x: 502, endPoint y: 179, distance: 14.7
